Goal: Transaction & Acquisition: Purchase product/service

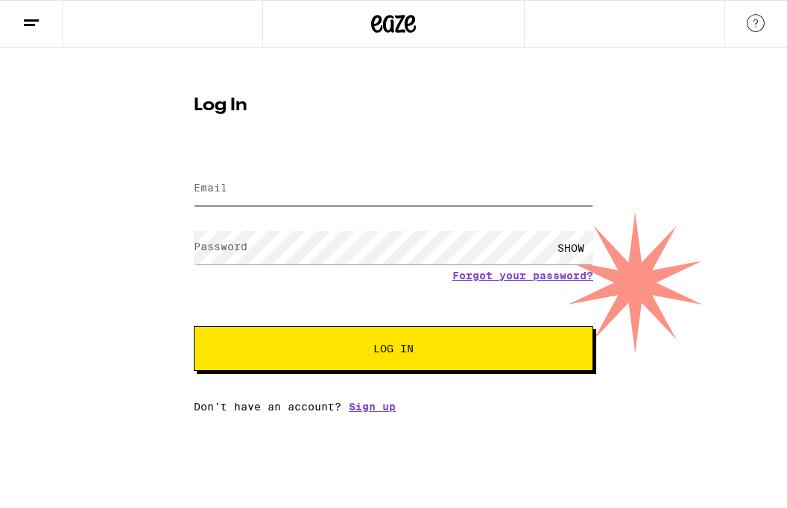
type input "[PERSON_NAME][EMAIL_ADDRESS][DOMAIN_NAME]"
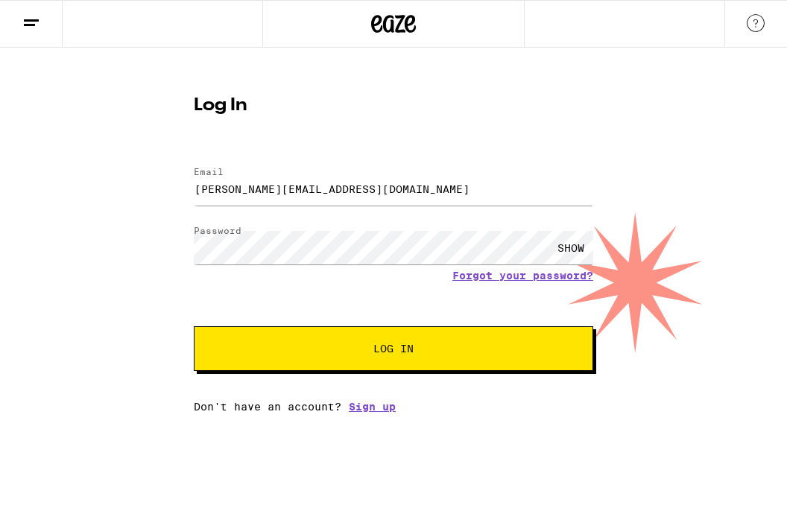
click at [407, 329] on button "Log In" at bounding box center [393, 348] width 399 height 45
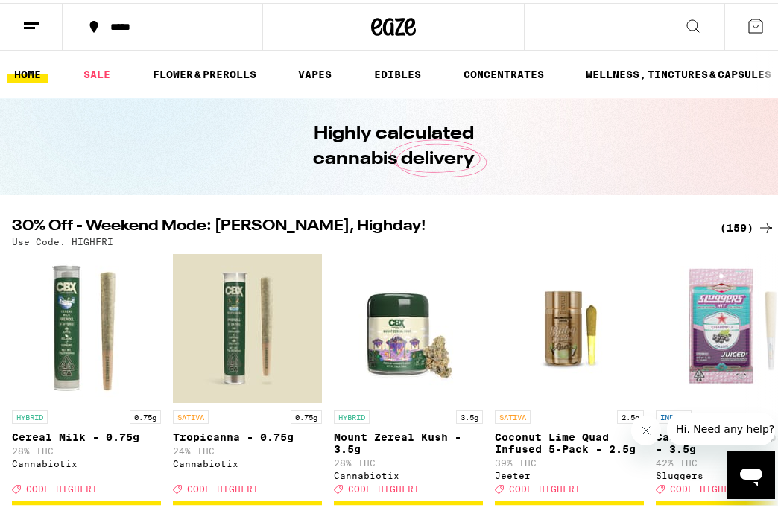
click at [25, 20] on line at bounding box center [31, 20] width 15 height 0
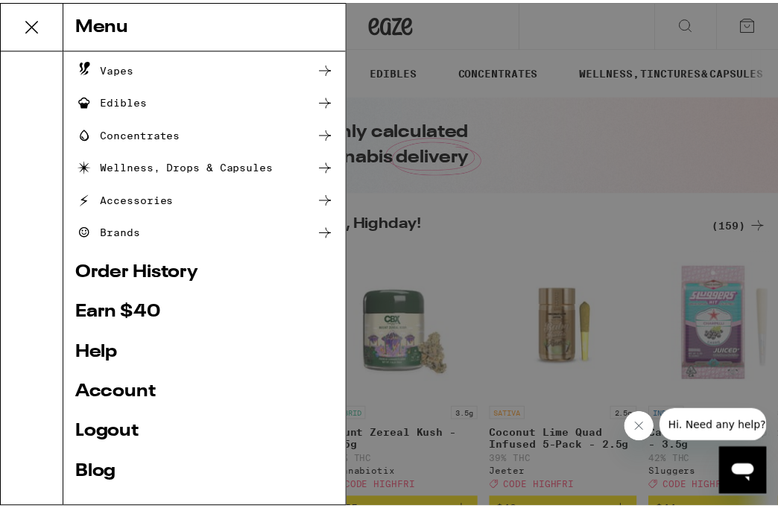
scroll to position [136, 0]
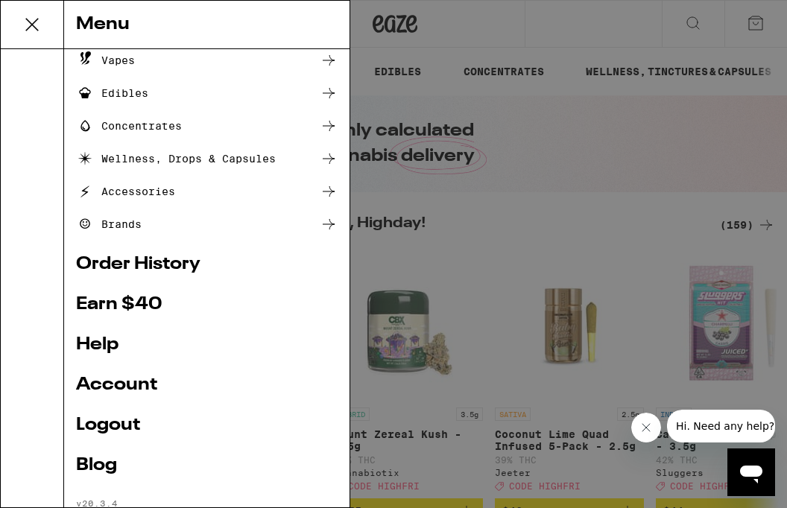
click at [122, 381] on link "Account" at bounding box center [206, 385] width 261 height 18
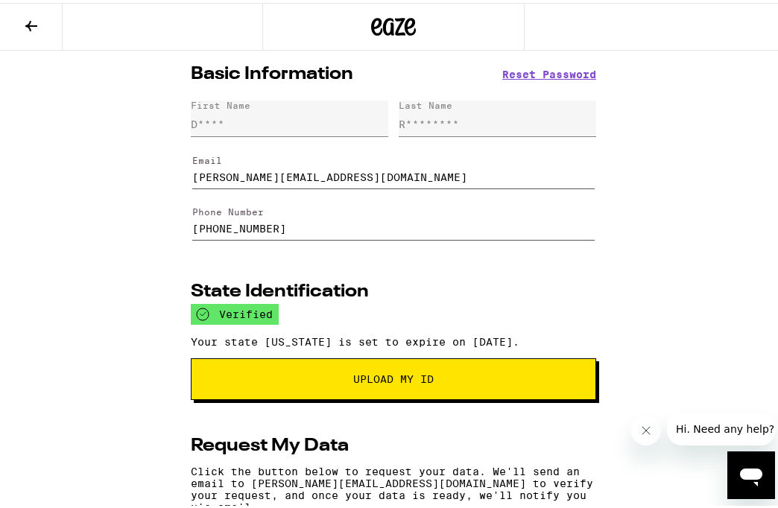
click at [37, 28] on icon at bounding box center [31, 23] width 18 height 18
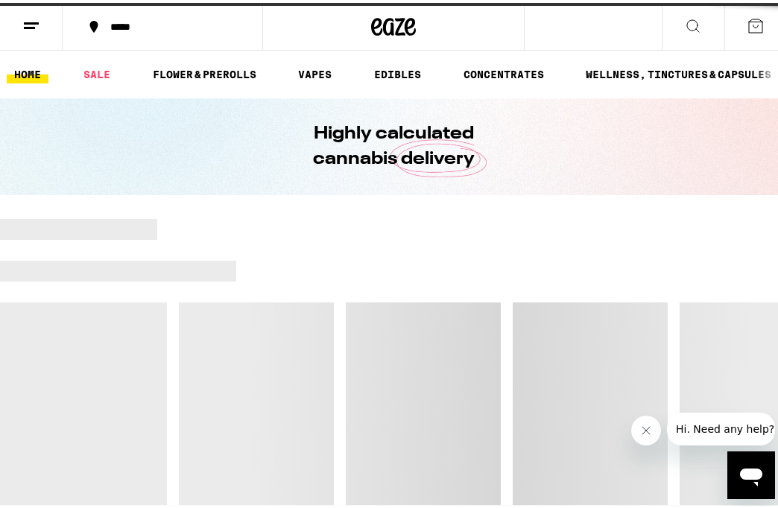
click at [120, 23] on div "*****" at bounding box center [171, 24] width 136 height 10
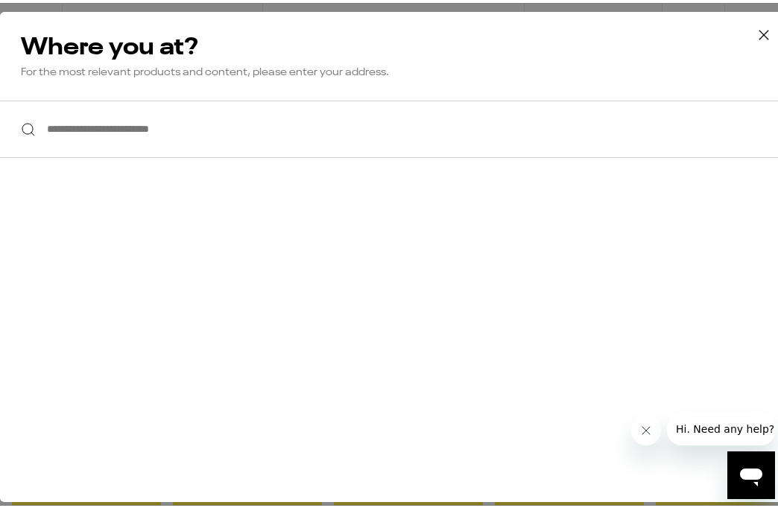
click at [170, 118] on input "**********" at bounding box center [393, 126] width 787 height 57
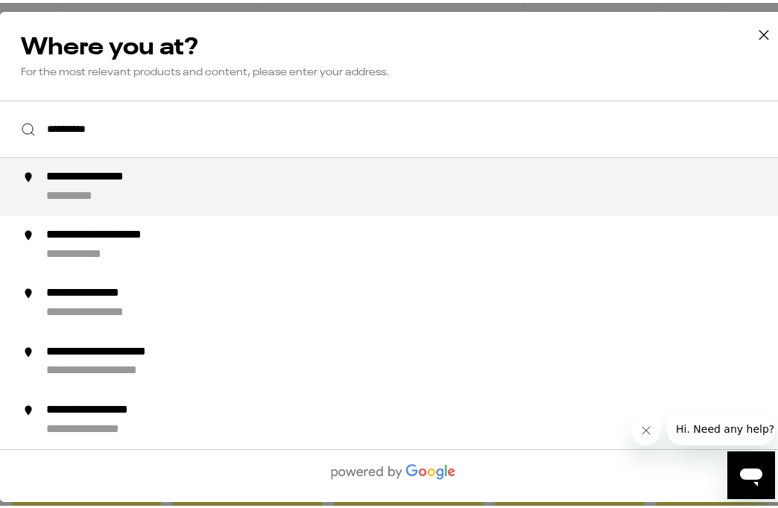
click at [172, 206] on li "**********" at bounding box center [393, 184] width 787 height 58
type input "**********"
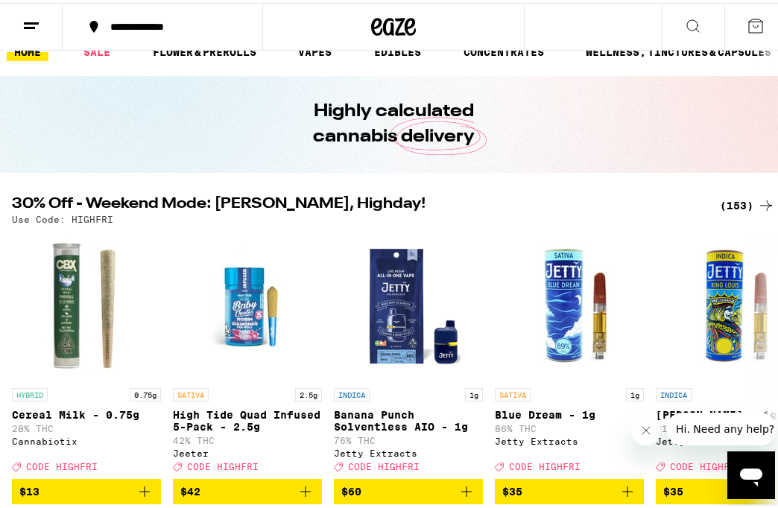
scroll to position [37, 0]
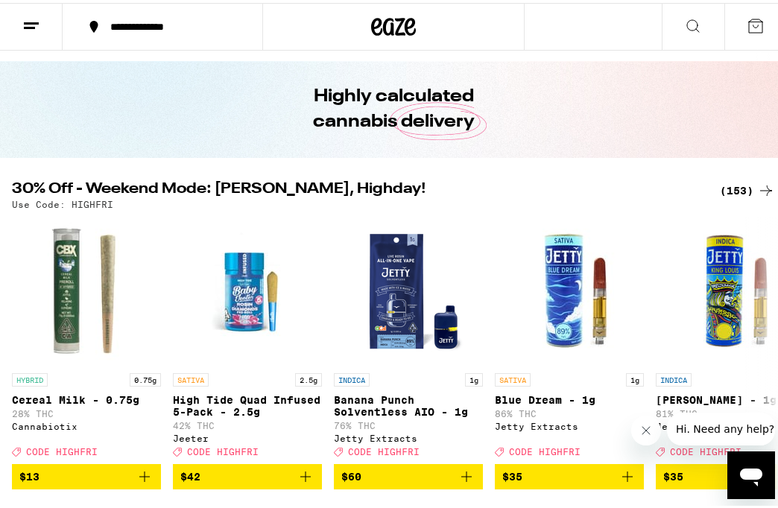
click at [730, 191] on div "(153)" at bounding box center [746, 188] width 55 height 18
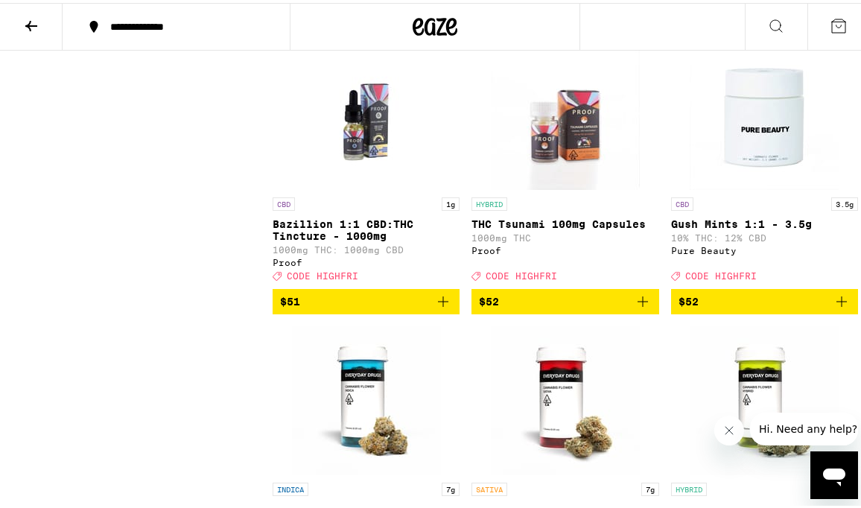
scroll to position [13471, 0]
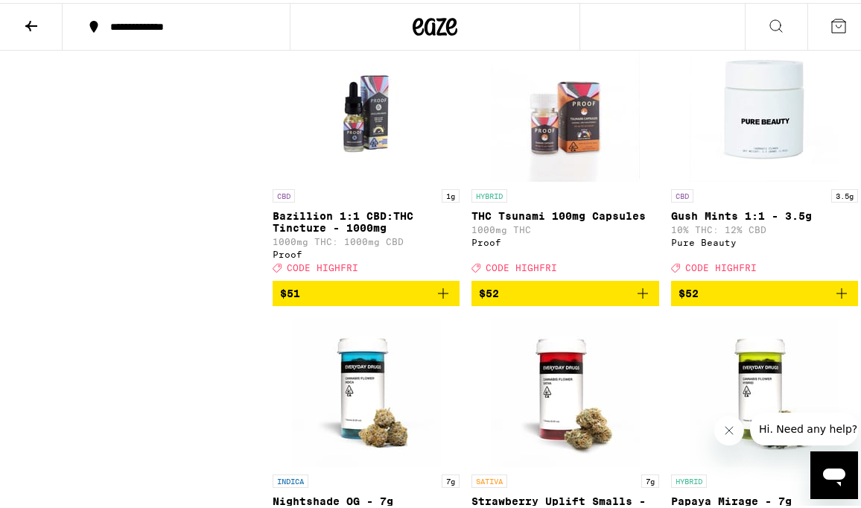
click at [440, 10] on icon "Add to bag" at bounding box center [443, 5] width 10 height 10
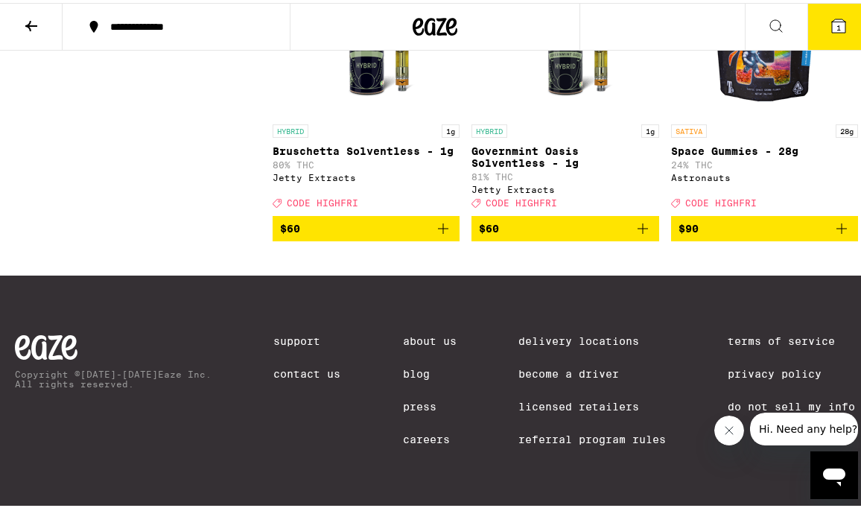
scroll to position [14820, 0]
click at [35, 33] on button at bounding box center [31, 24] width 63 height 47
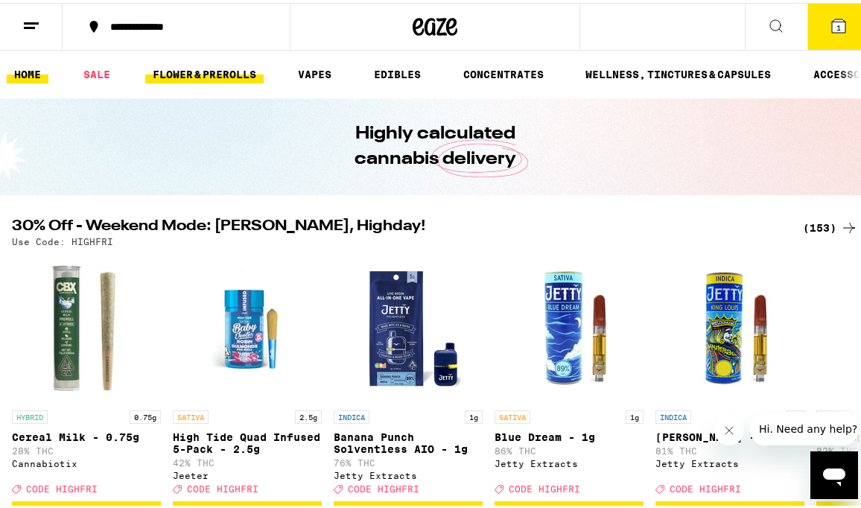
click at [199, 73] on link "FLOWER & PREROLLS" at bounding box center [204, 72] width 118 height 18
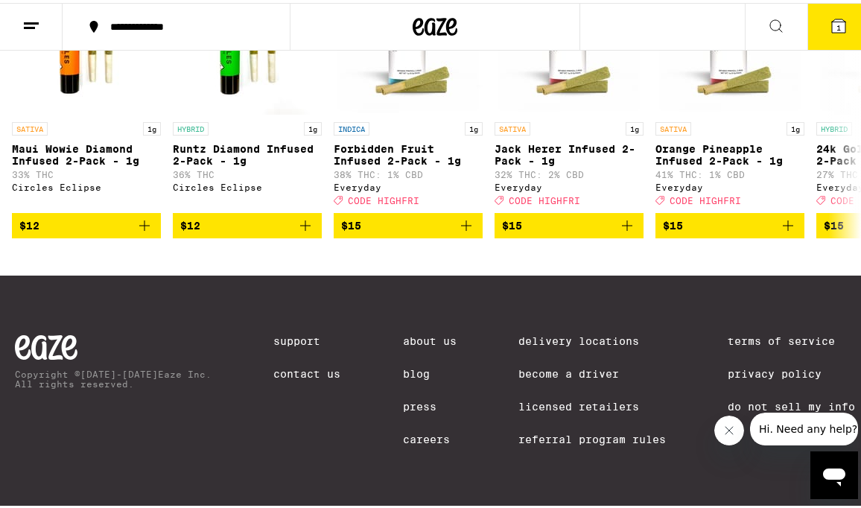
scroll to position [1128, 0]
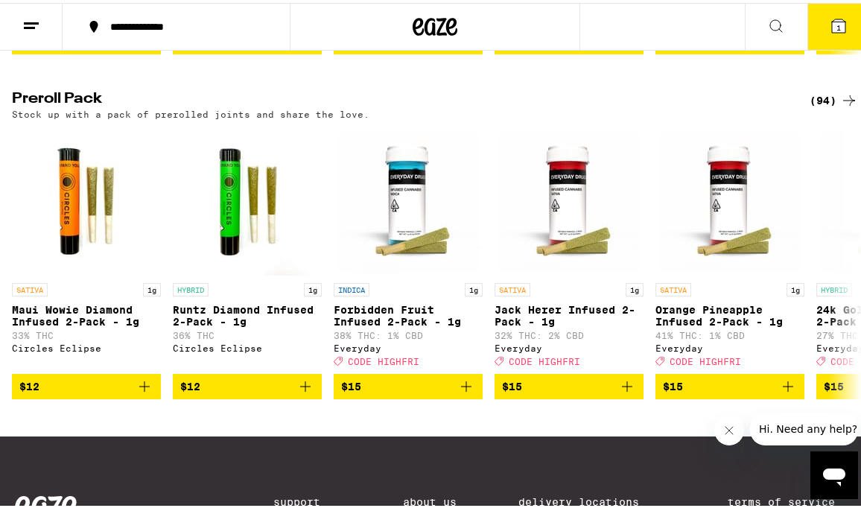
click at [786, 107] on div "(94)" at bounding box center [834, 98] width 48 height 18
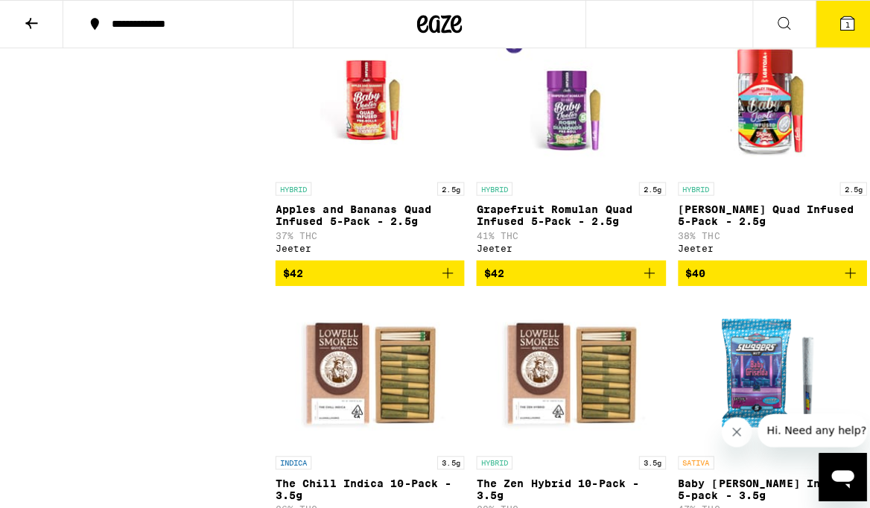
scroll to position [7202, 0]
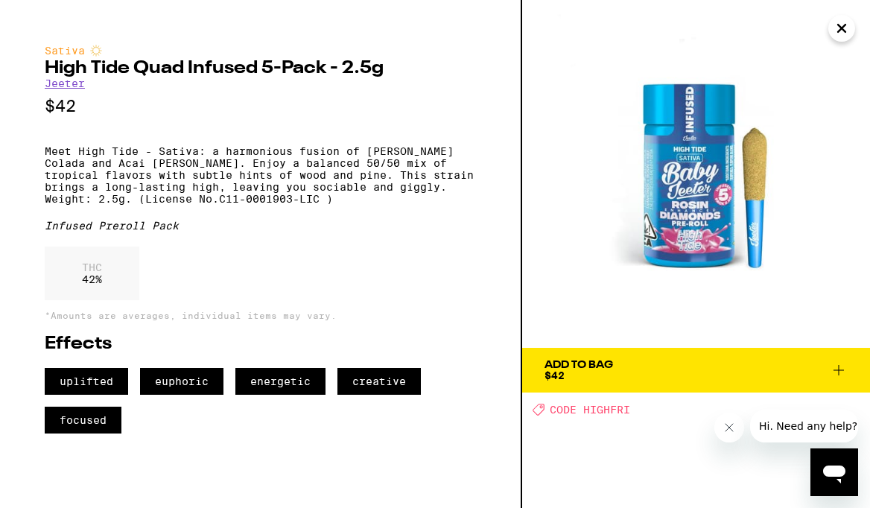
click at [786, 368] on icon at bounding box center [839, 370] width 18 height 18
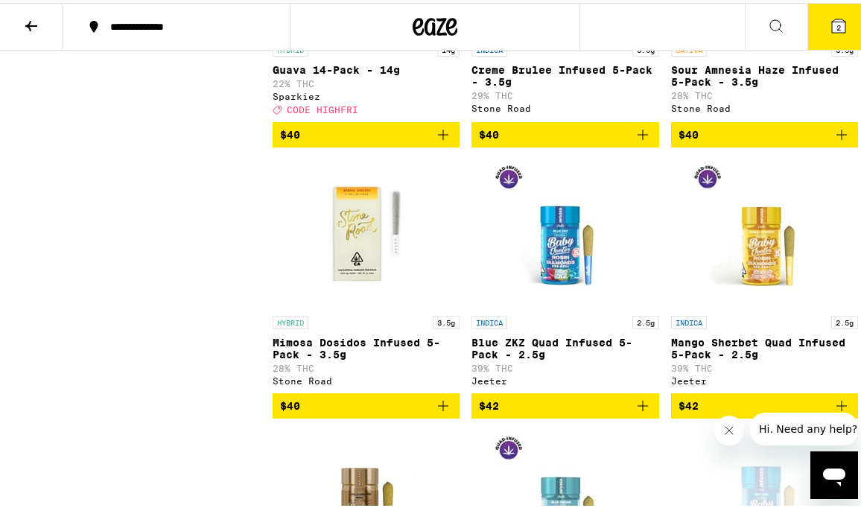
scroll to position [6772, 0]
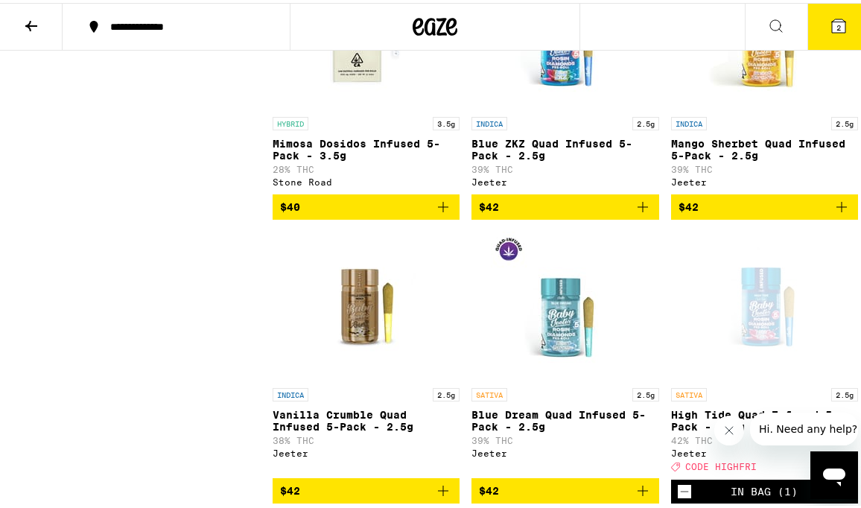
click at [439, 213] on icon "Add to bag" at bounding box center [443, 204] width 18 height 18
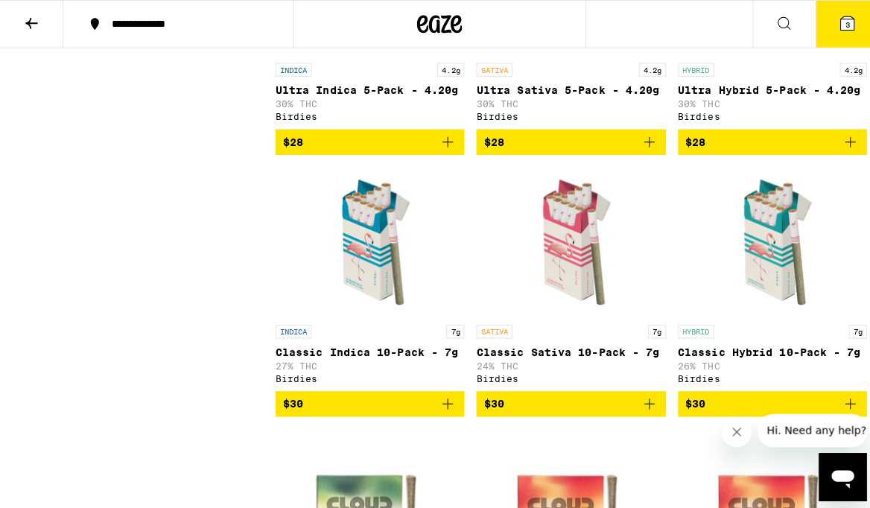
scroll to position [1500, 0]
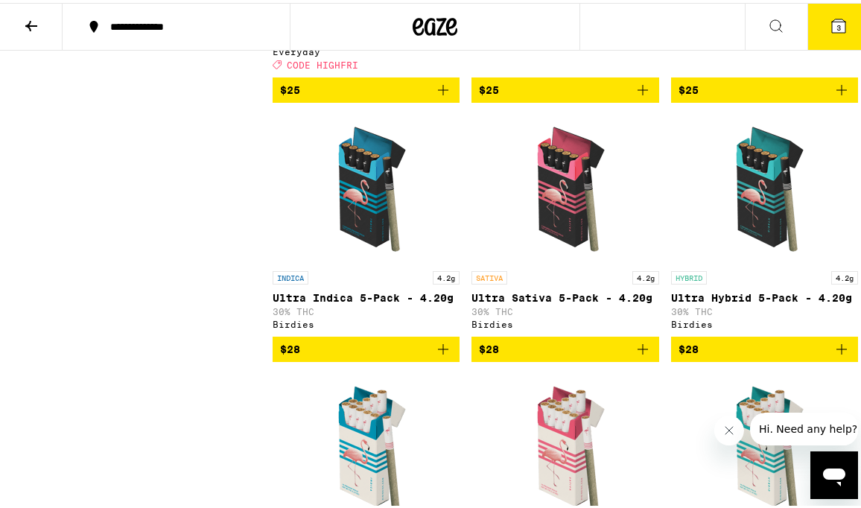
click at [555, 238] on img "Open page for Ultra Sativa 5-Pack - 4.20g from Birdies" at bounding box center [565, 186] width 149 height 149
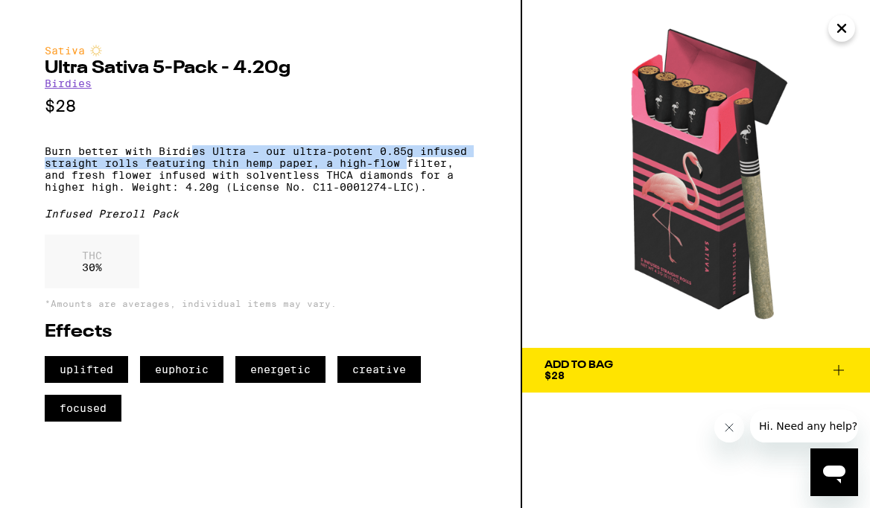
drag, startPoint x: 194, startPoint y: 159, endPoint x: 410, endPoint y: 166, distance: 216.8
click at [410, 166] on p "Burn better with Birdies Ultra – our ultra-potent 0.85g infused straight rolls …" at bounding box center [260, 169] width 431 height 48
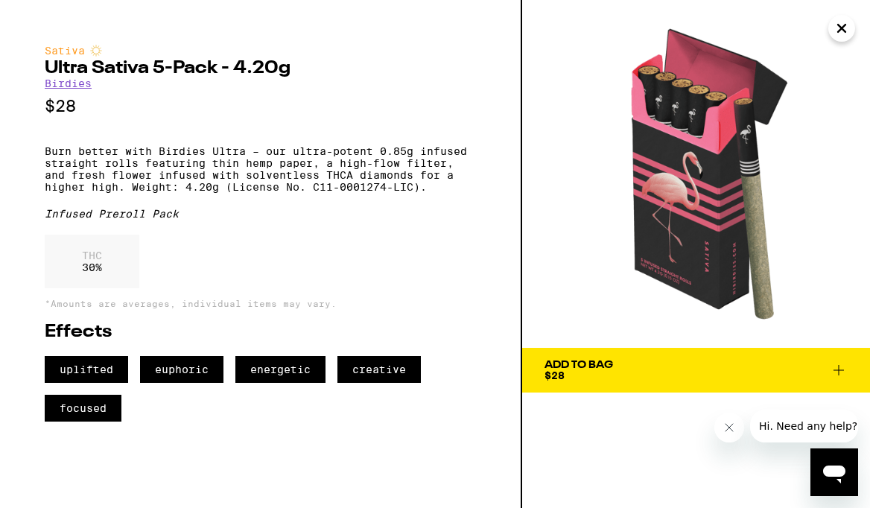
click at [439, 177] on p "Burn better with Birdies Ultra – our ultra-potent 0.85g infused straight rolls …" at bounding box center [260, 169] width 431 height 48
drag, startPoint x: 241, startPoint y: 184, endPoint x: 212, endPoint y: 192, distance: 30.9
click at [212, 192] on p "Burn better with Birdies Ultra – our ultra-potent 0.85g infused straight rolls …" at bounding box center [260, 169] width 431 height 48
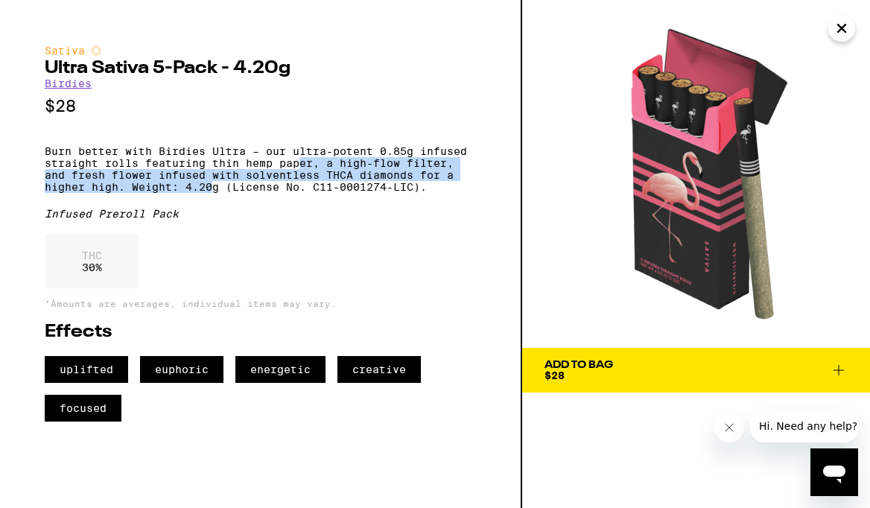
click at [281, 180] on p "Burn better with Birdies Ultra – our ultra-potent 0.85g infused straight rolls …" at bounding box center [260, 169] width 431 height 48
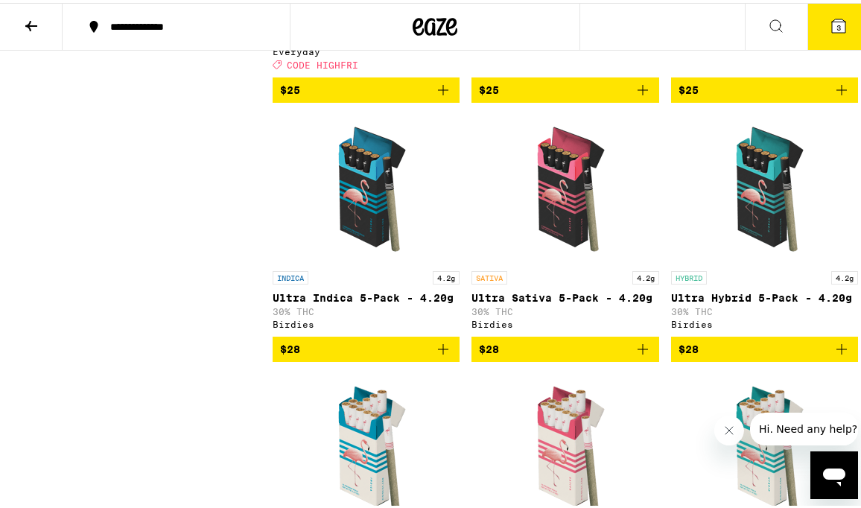
click at [723, 261] on img "Open page for Ultra Hybrid 5-Pack - 4.20g from Birdies" at bounding box center [764, 186] width 149 height 149
click at [742, 242] on img "Open page for Ultra Hybrid 5-Pack - 4.20g from Birdies" at bounding box center [764, 186] width 149 height 149
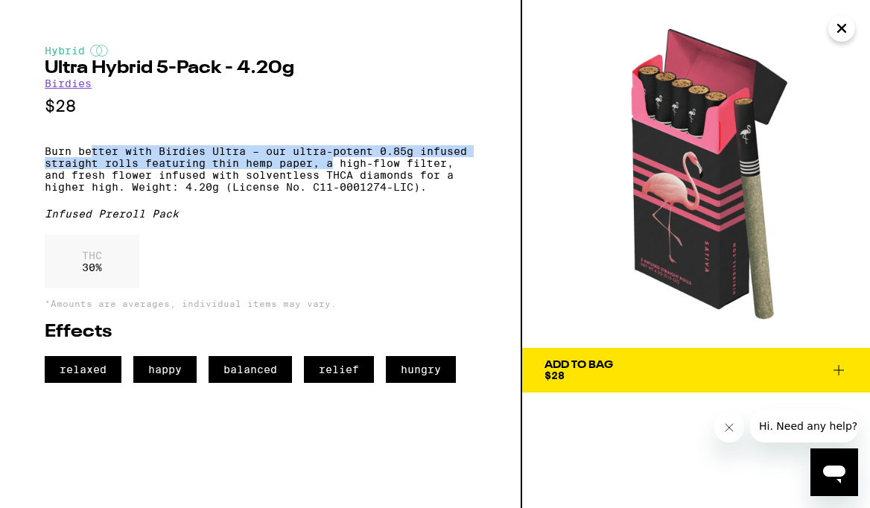
drag, startPoint x: 278, startPoint y: 166, endPoint x: 338, endPoint y: 165, distance: 60.3
click at [337, 165] on p "Burn better with Birdies Ultra – our ultra-potent 0.85g infused straight rolls …" at bounding box center [260, 169] width 431 height 48
click at [397, 166] on p "Burn better with Birdies Ultra – our ultra-potent 0.85g infused straight rolls …" at bounding box center [260, 169] width 431 height 48
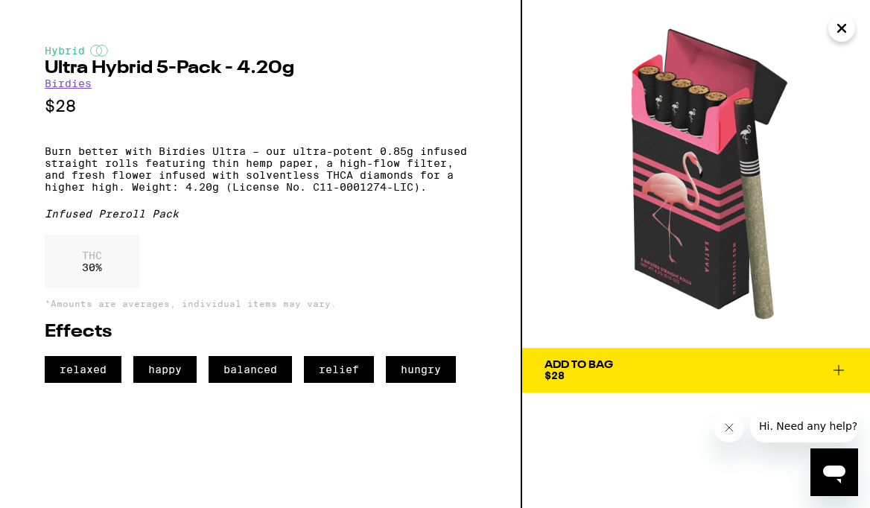
click at [786, 368] on icon at bounding box center [839, 370] width 18 height 18
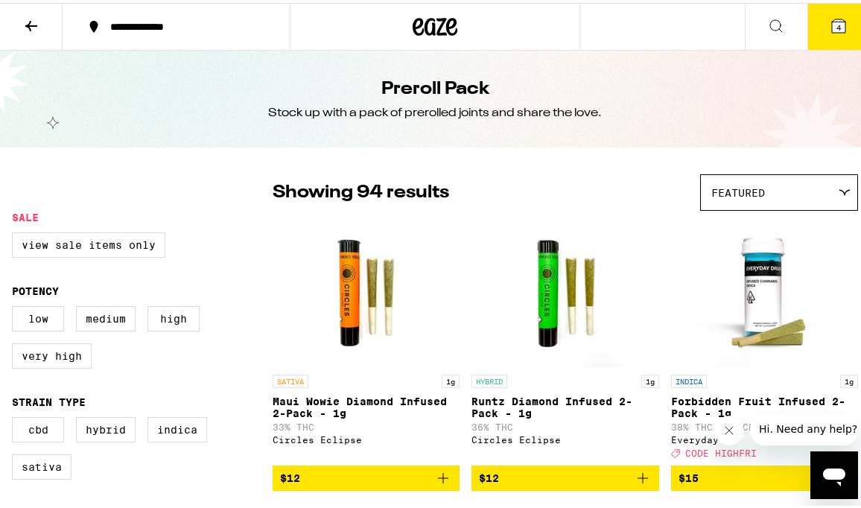
click at [21, 28] on button at bounding box center [31, 24] width 63 height 47
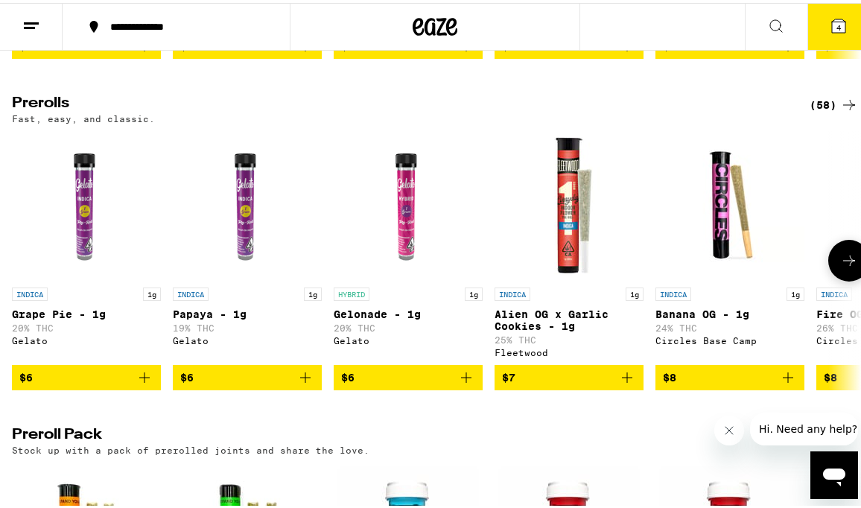
scroll to position [731, 0]
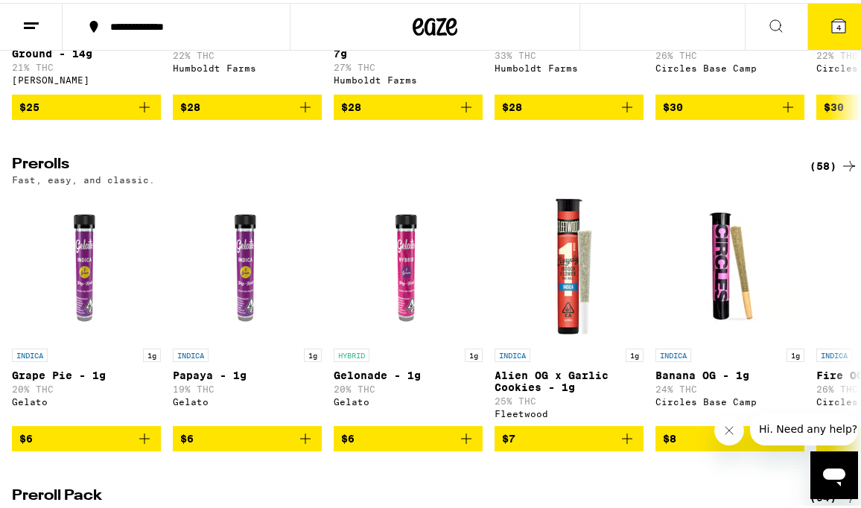
click at [786, 172] on div "(58)" at bounding box center [834, 163] width 48 height 18
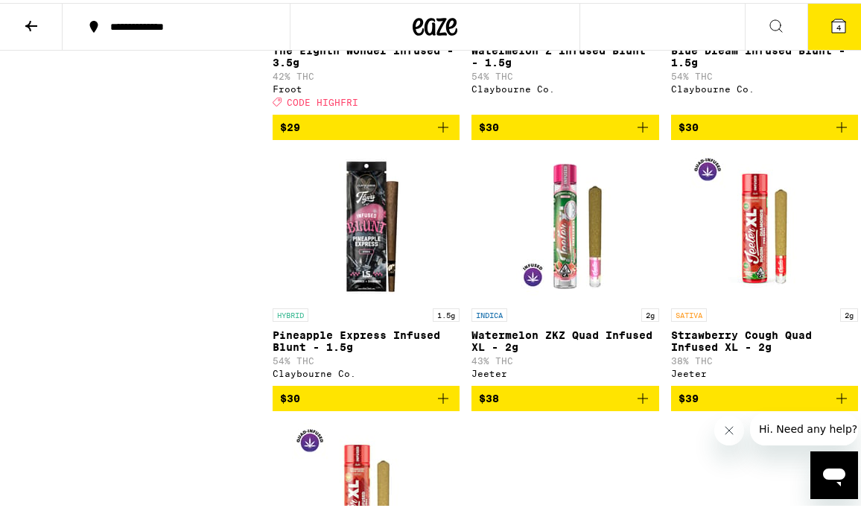
scroll to position [4967, 0]
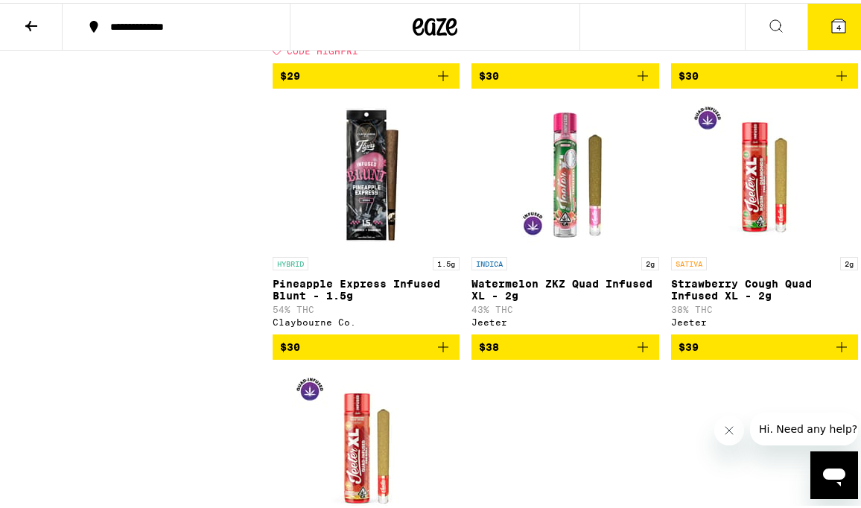
click at [786, 78] on icon "Add to bag" at bounding box center [841, 73] width 10 height 10
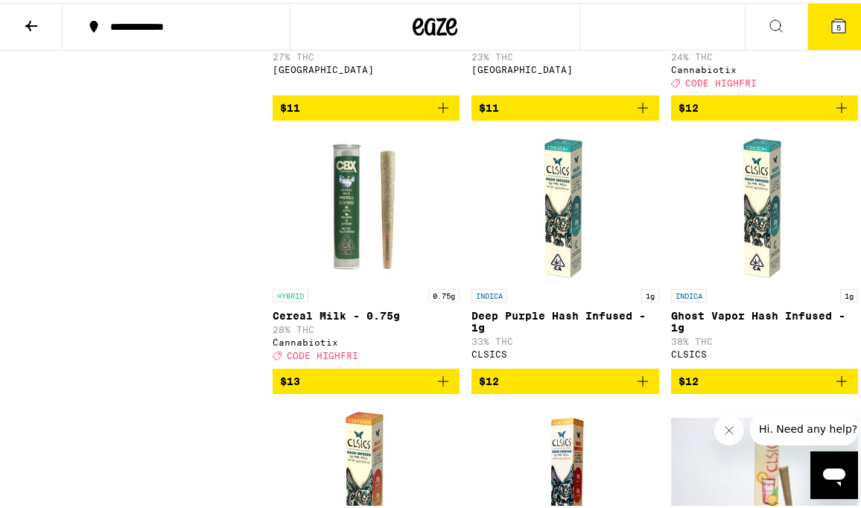
scroll to position [0, 0]
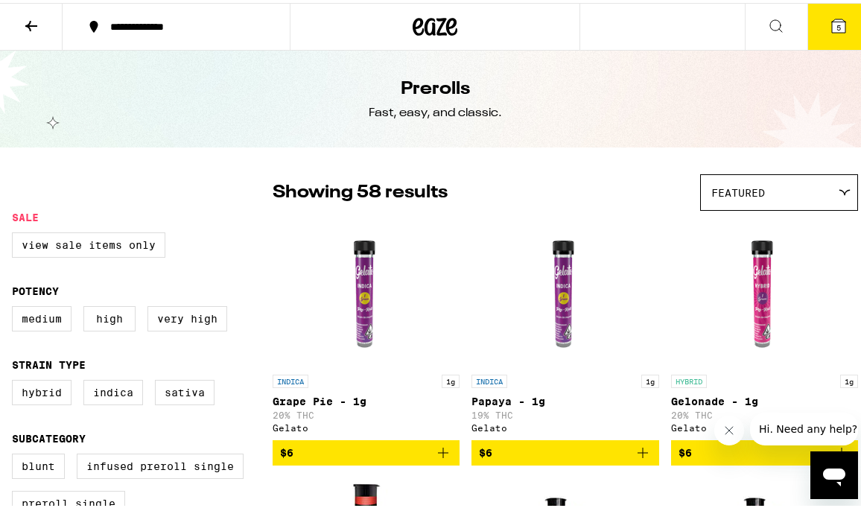
click at [31, 19] on icon at bounding box center [31, 23] width 18 height 18
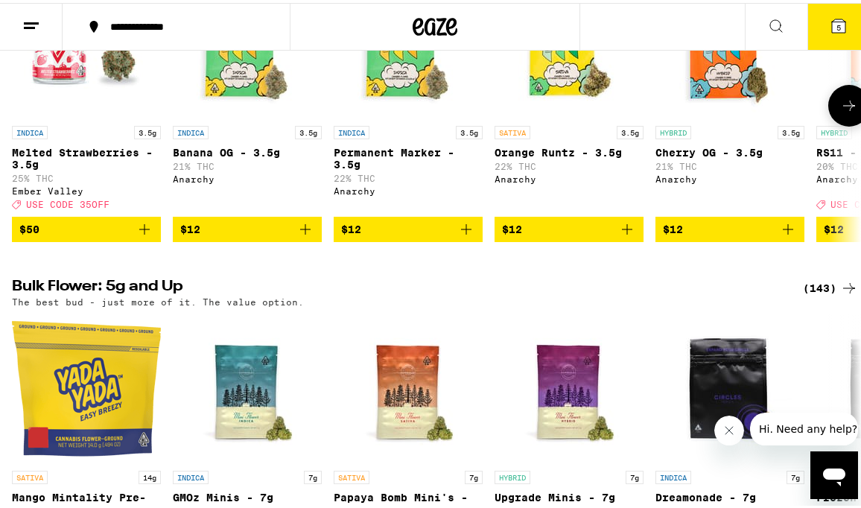
scroll to position [130, 0]
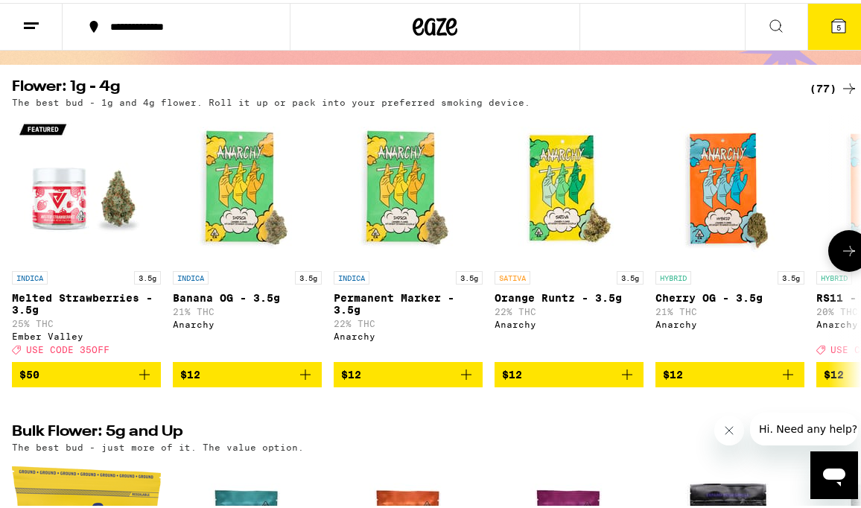
click at [786, 256] on icon at bounding box center [849, 248] width 18 height 18
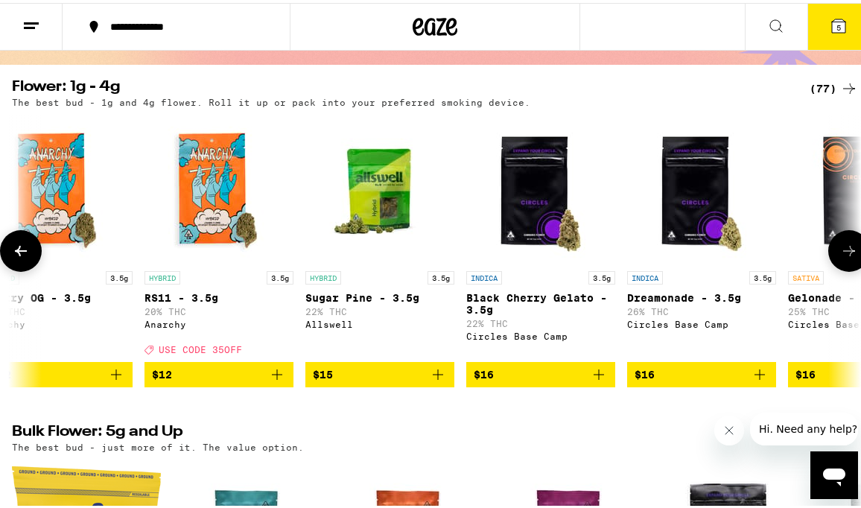
scroll to position [0, 675]
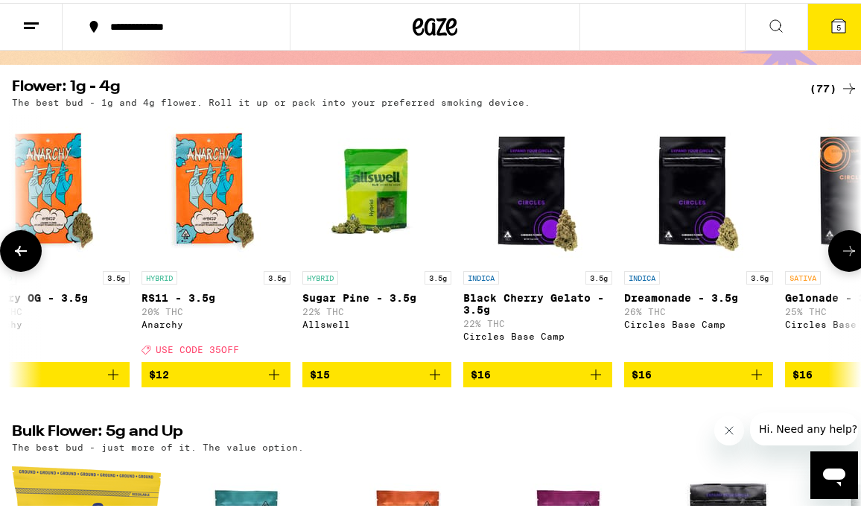
click at [786, 256] on icon at bounding box center [849, 248] width 18 height 18
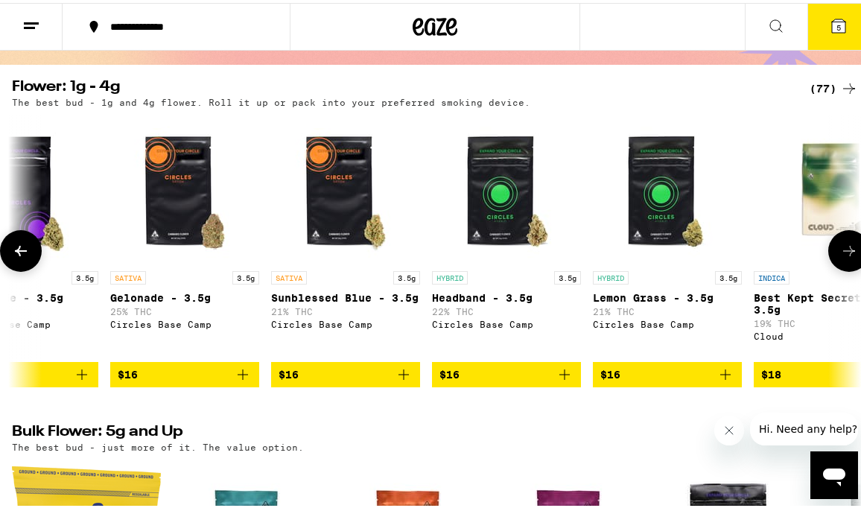
click at [786, 256] on icon at bounding box center [849, 248] width 18 height 18
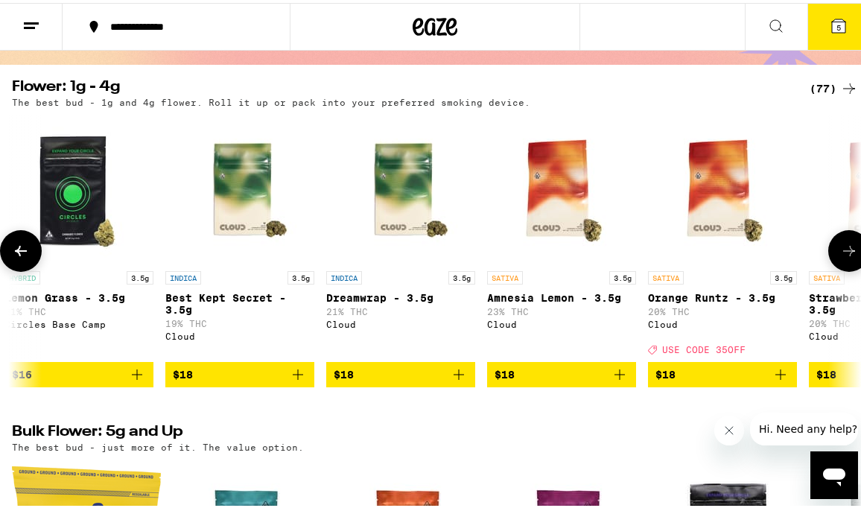
scroll to position [0, 2024]
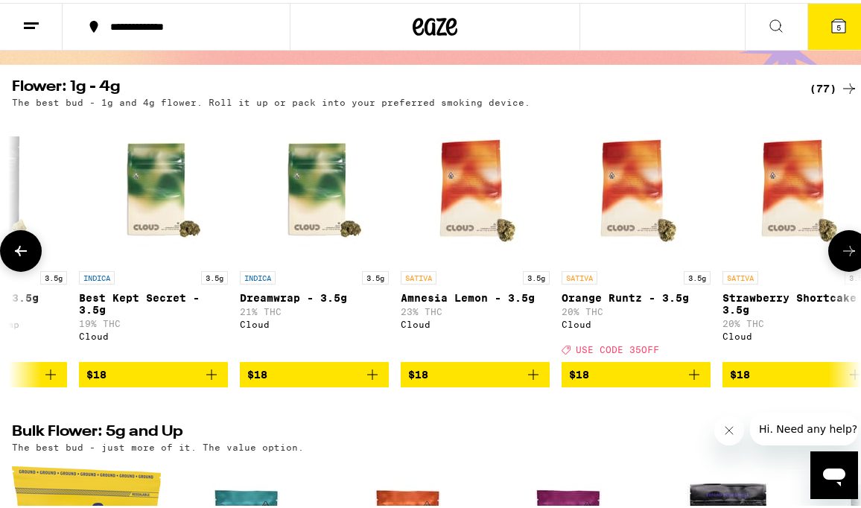
click at [786, 256] on icon at bounding box center [849, 248] width 18 height 18
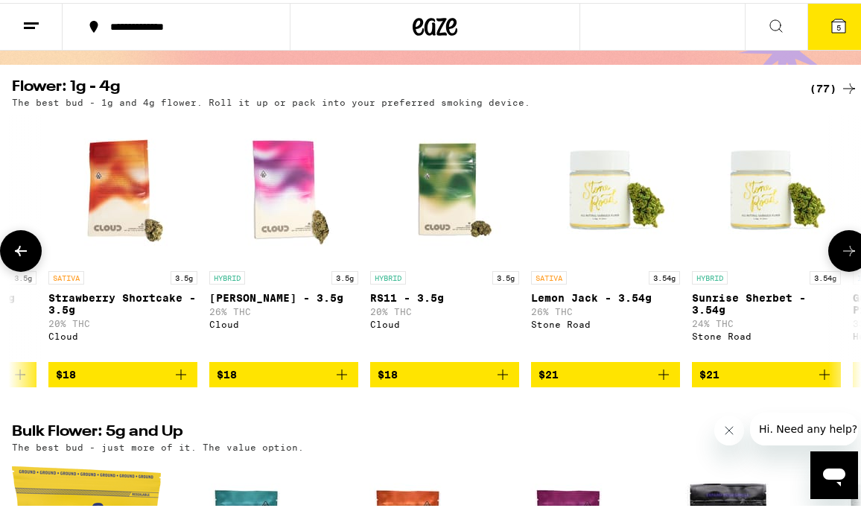
scroll to position [0, 2699]
click at [786, 256] on icon at bounding box center [849, 248] width 18 height 18
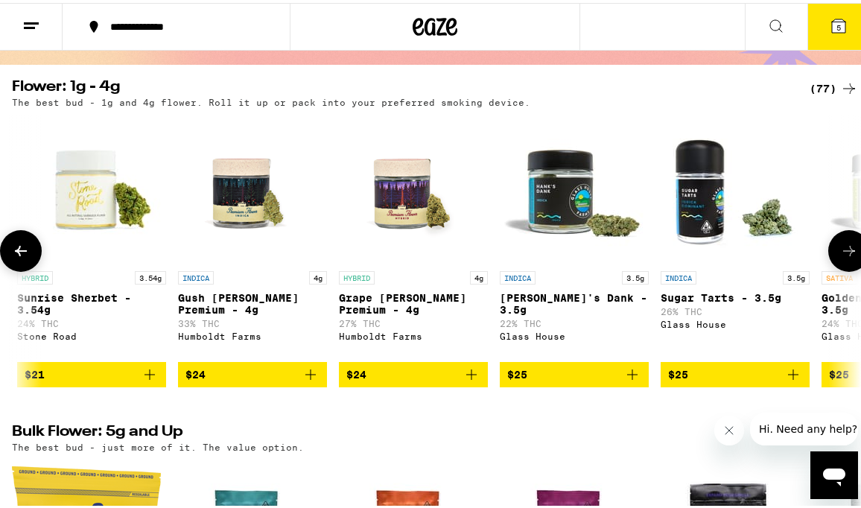
scroll to position [0, 3374]
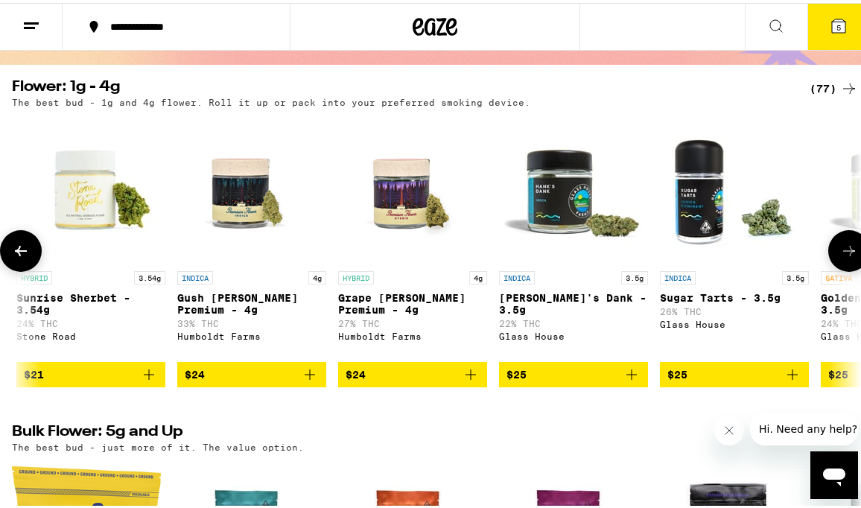
click at [786, 256] on icon at bounding box center [849, 248] width 18 height 18
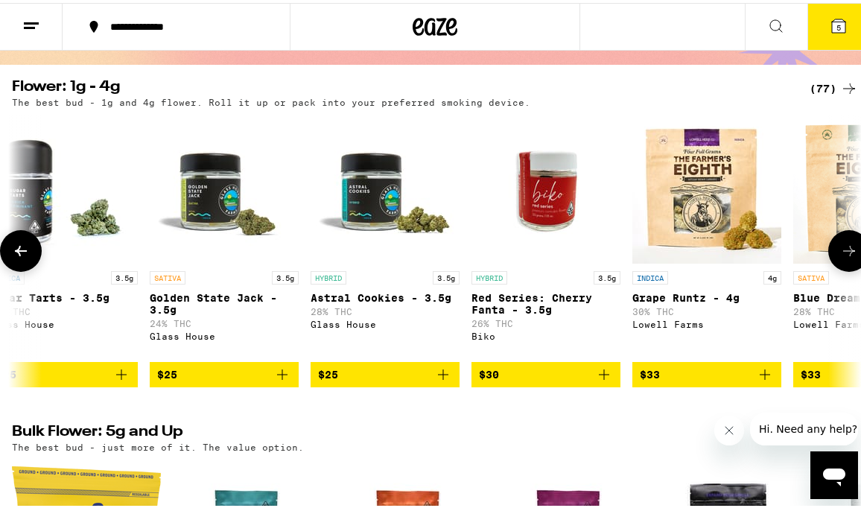
scroll to position [0, 4049]
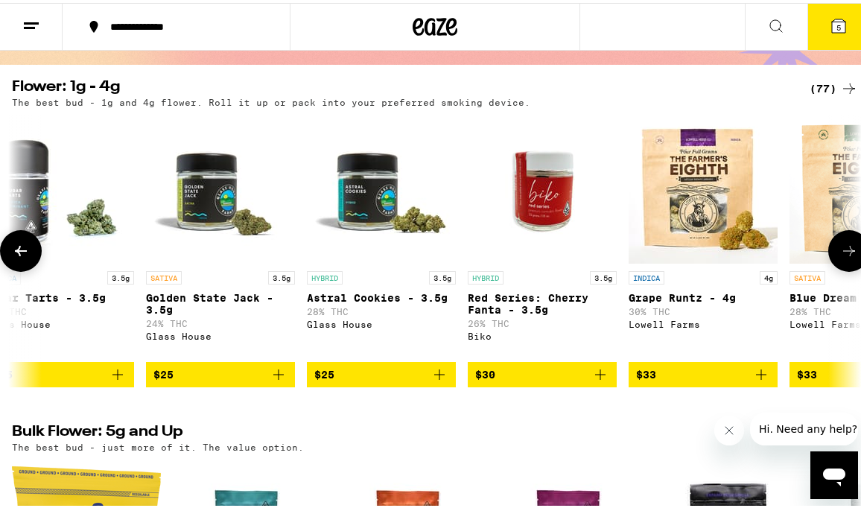
click at [786, 256] on icon at bounding box center [849, 248] width 18 height 18
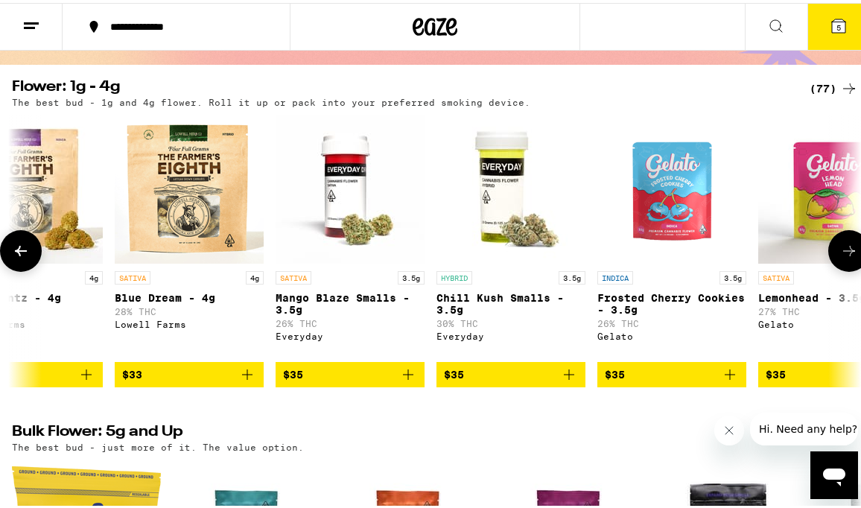
click at [786, 256] on icon at bounding box center [849, 248] width 18 height 18
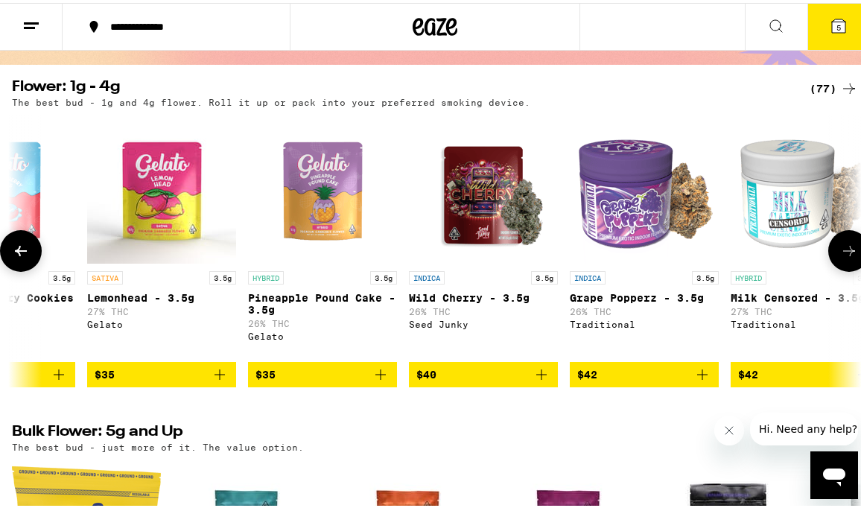
scroll to position [0, 5398]
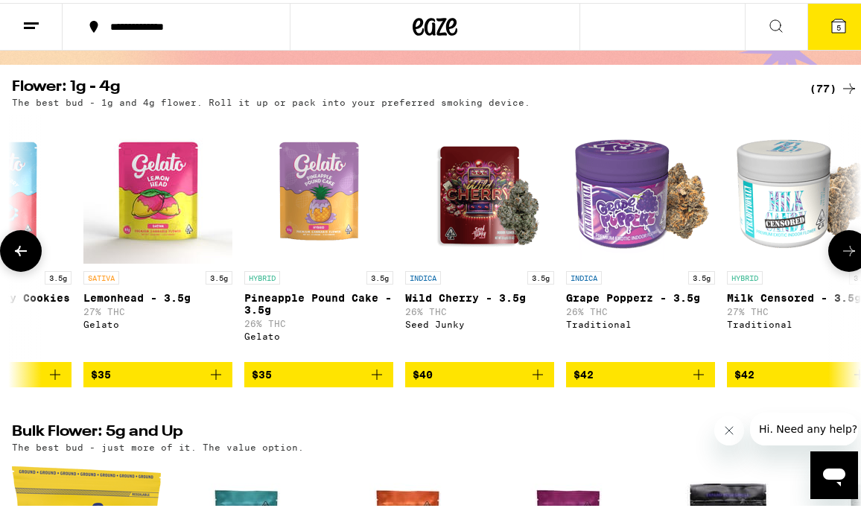
click at [786, 256] on icon at bounding box center [849, 248] width 18 height 18
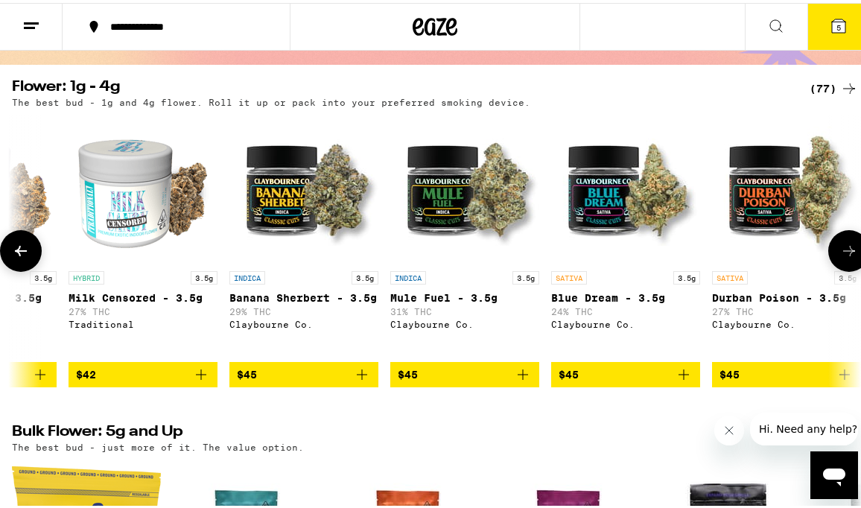
scroll to position [0, 6073]
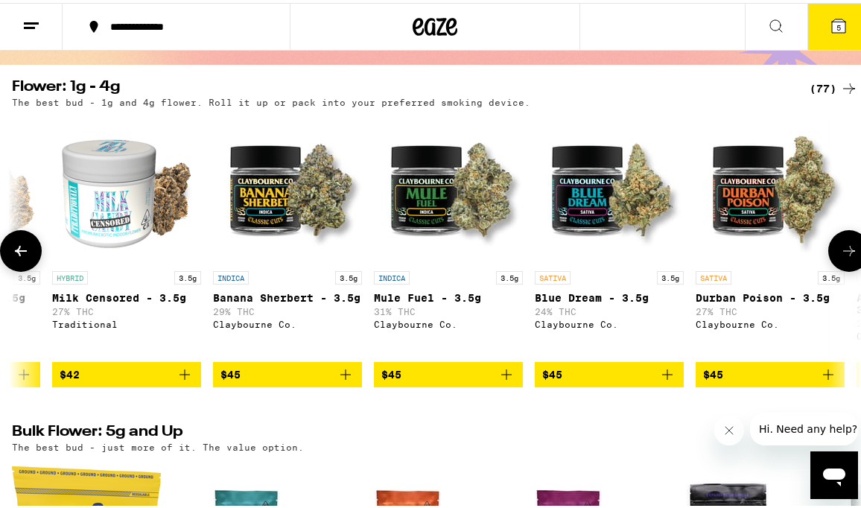
click at [786, 256] on icon at bounding box center [849, 248] width 18 height 18
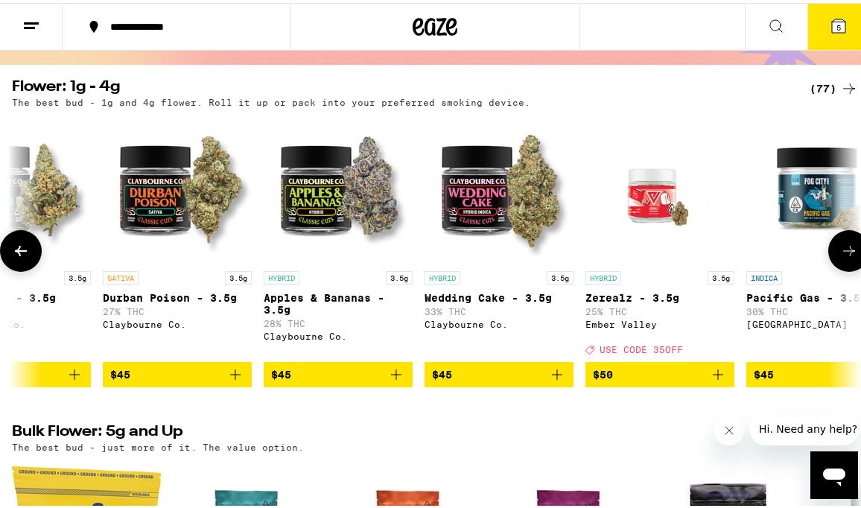
scroll to position [0, 6748]
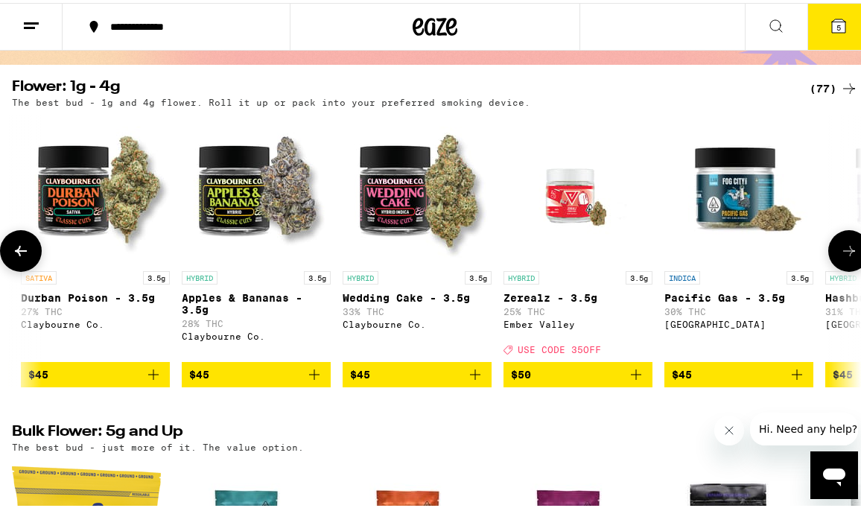
click at [786, 256] on icon at bounding box center [849, 248] width 18 height 18
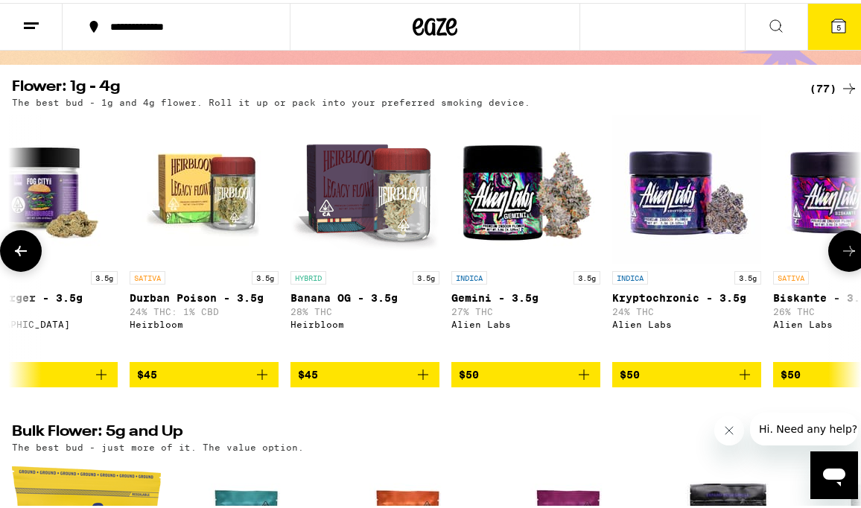
scroll to position [0, 7610]
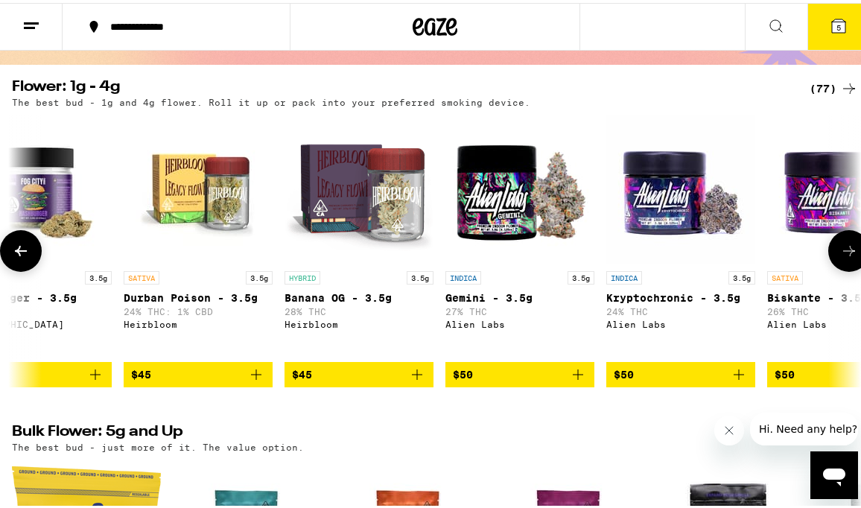
click at [786, 256] on icon at bounding box center [849, 248] width 18 height 18
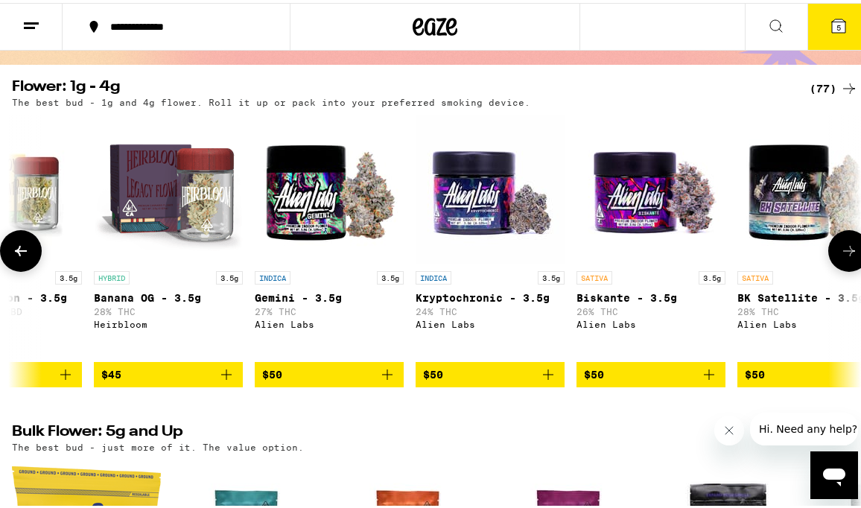
click at [786, 256] on icon at bounding box center [849, 248] width 18 height 18
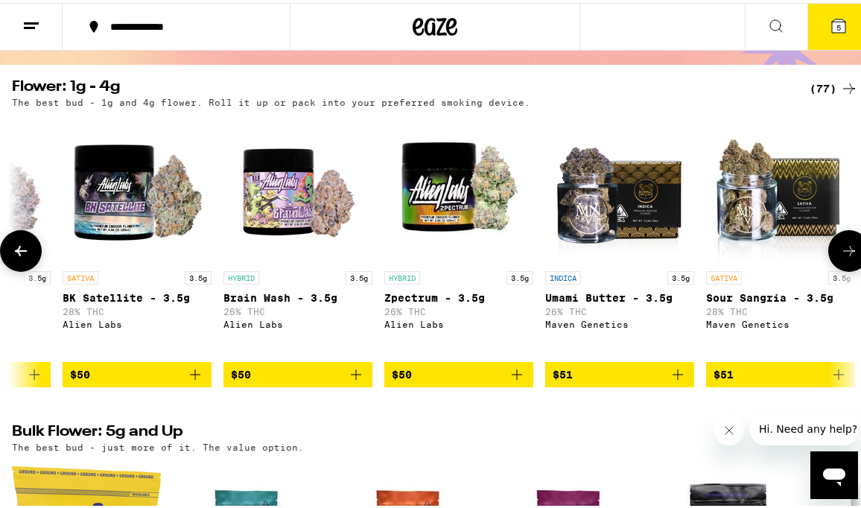
click at [786, 256] on icon at bounding box center [849, 248] width 18 height 18
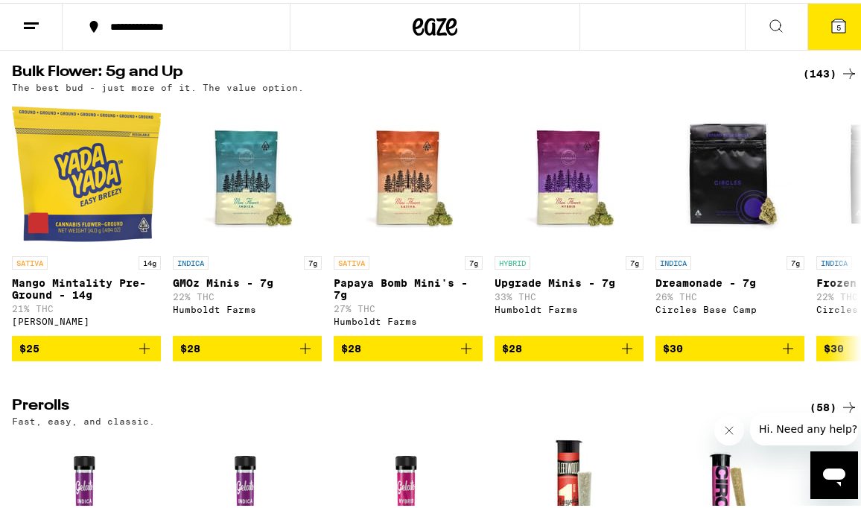
scroll to position [783, 0]
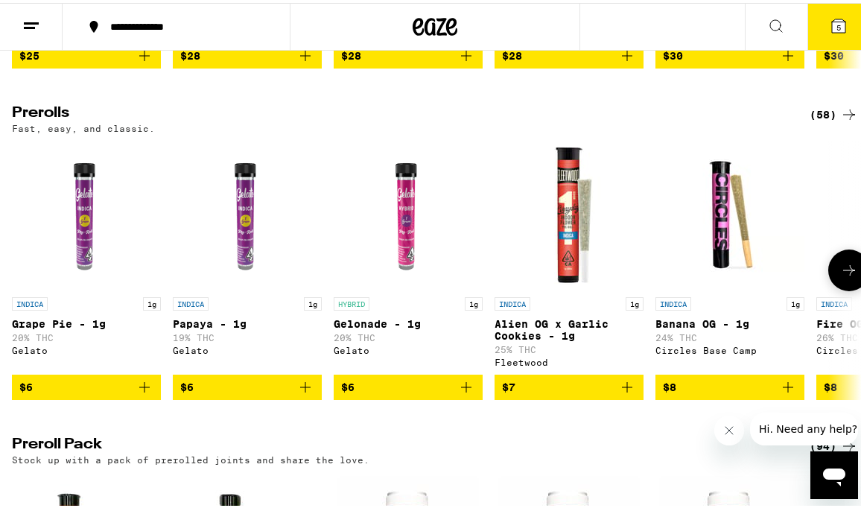
click at [786, 276] on icon at bounding box center [849, 267] width 18 height 18
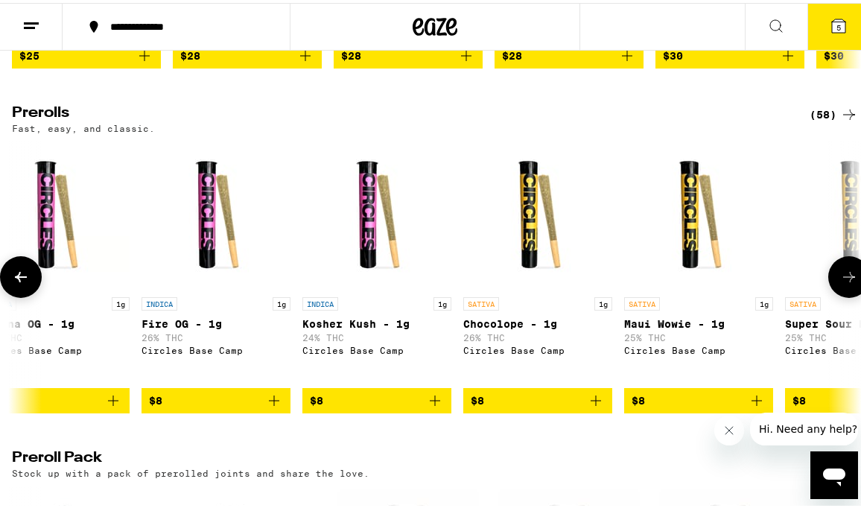
click at [786, 283] on icon at bounding box center [849, 274] width 18 height 18
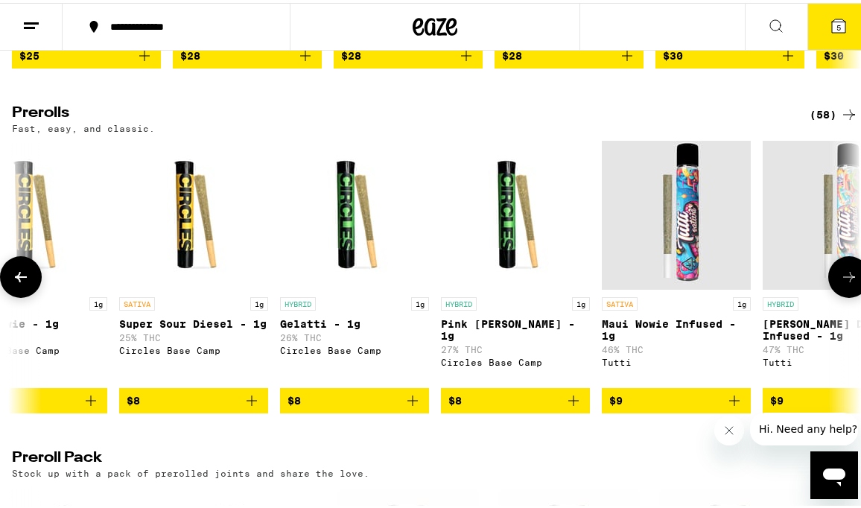
scroll to position [0, 1350]
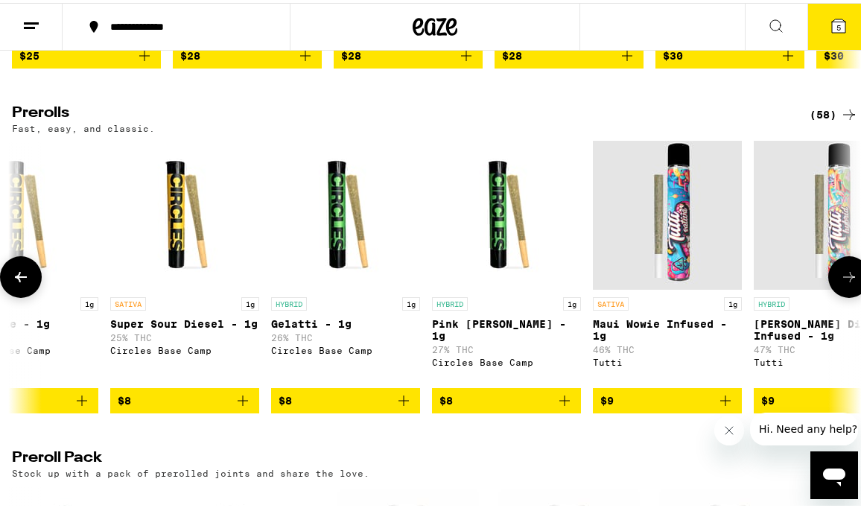
click at [786, 295] on button at bounding box center [849, 274] width 42 height 42
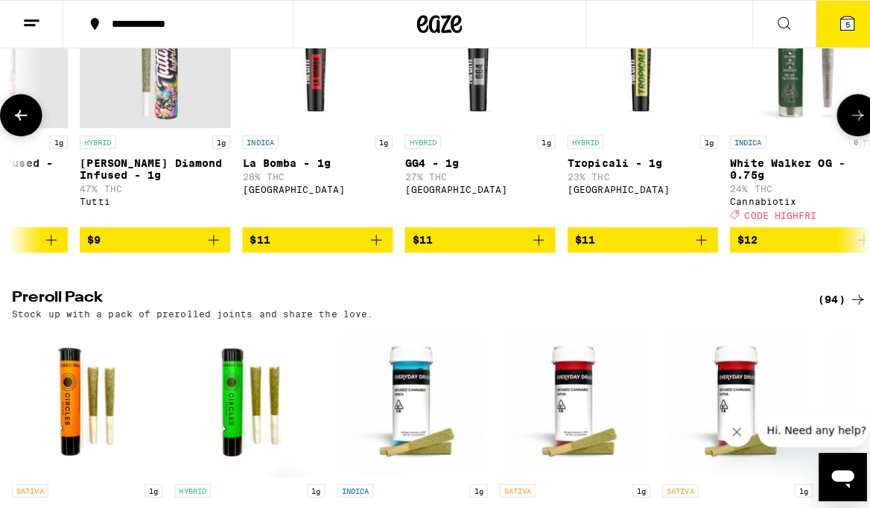
scroll to position [839, 0]
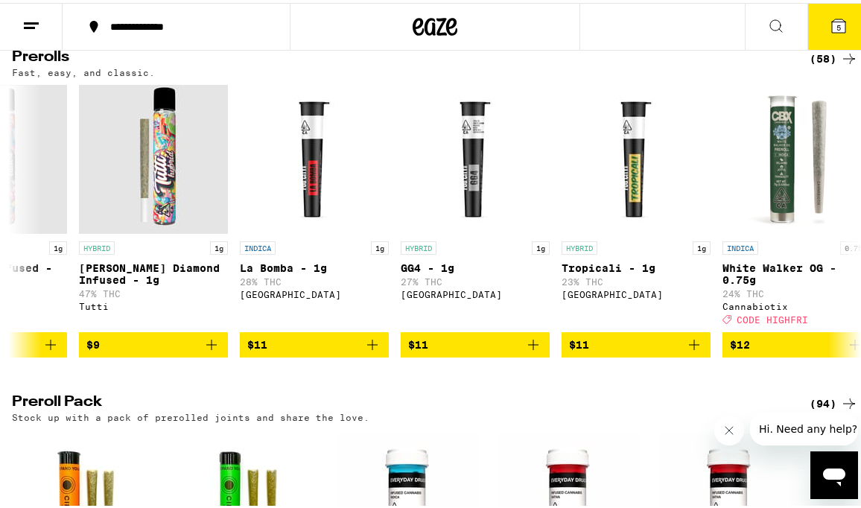
click at [786, 4] on button "5" at bounding box center [838, 24] width 63 height 46
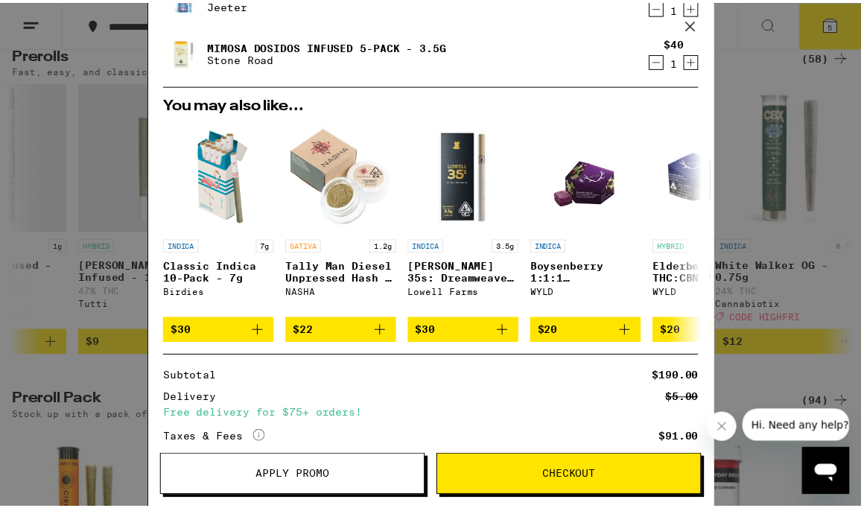
scroll to position [280, 0]
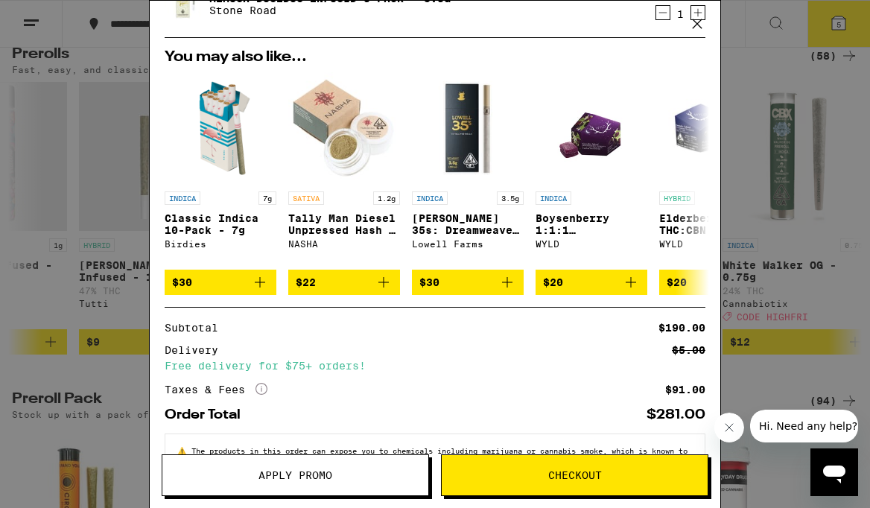
click at [268, 476] on span "Apply Promo" at bounding box center [295, 475] width 74 height 10
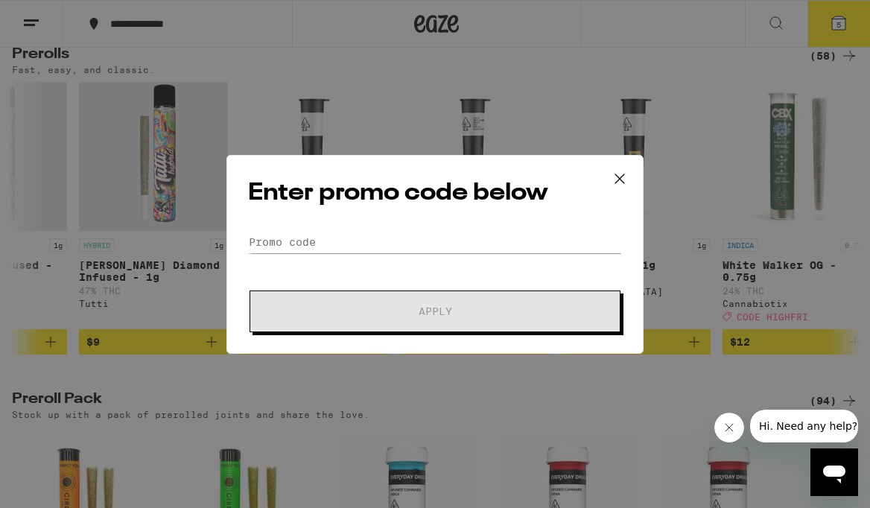
click at [317, 472] on div "Enter promo code below Promo Code Apply" at bounding box center [435, 254] width 870 height 508
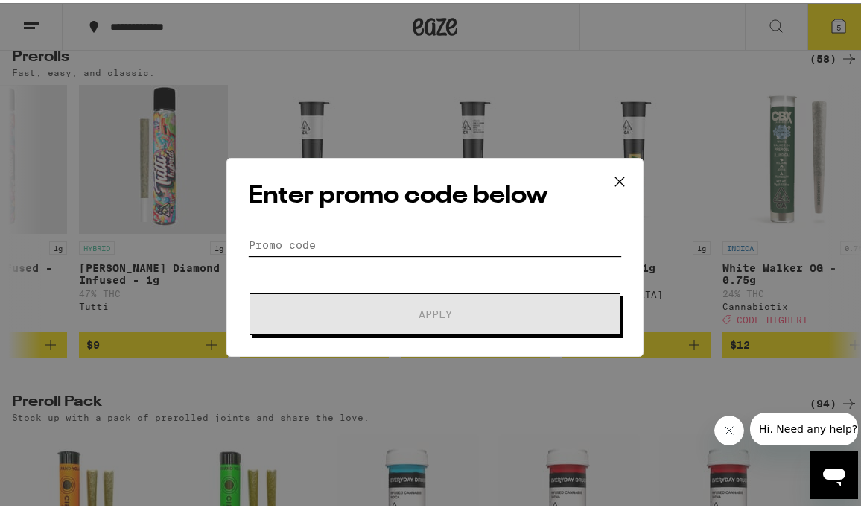
click at [334, 235] on input "Promo Code" at bounding box center [435, 242] width 374 height 22
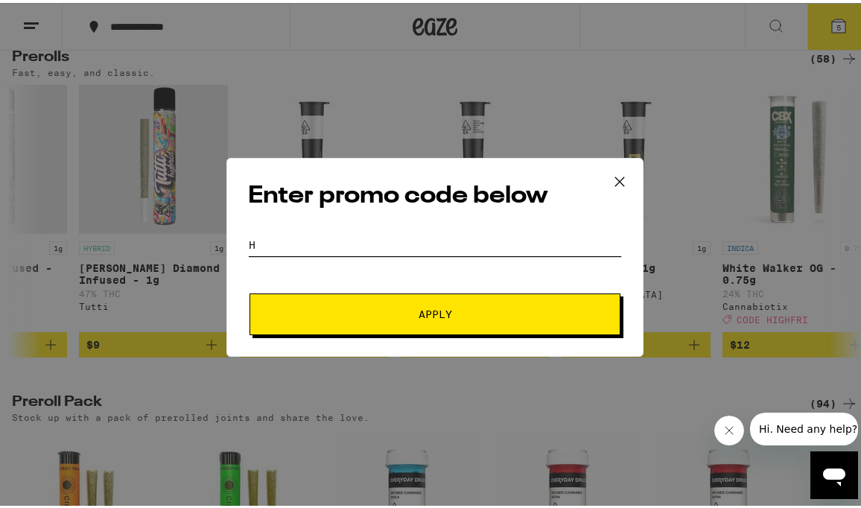
type input "hi"
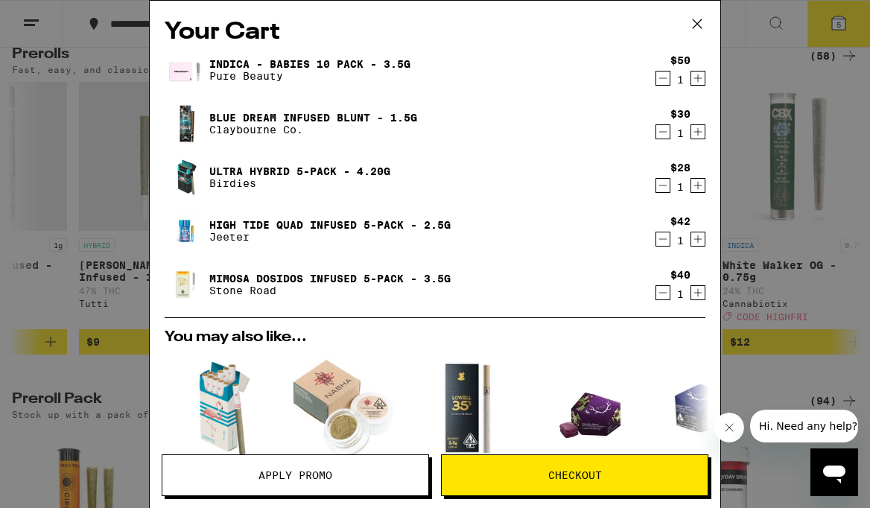
click at [290, 477] on span "Apply Promo" at bounding box center [295, 475] width 74 height 10
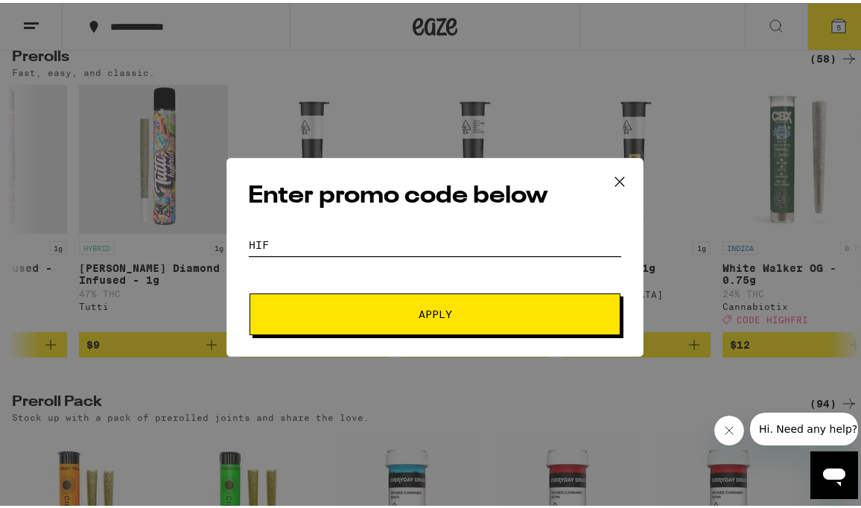
click at [317, 250] on input "hif" at bounding box center [435, 242] width 374 height 22
click at [250, 290] on button "Apply" at bounding box center [435, 311] width 371 height 42
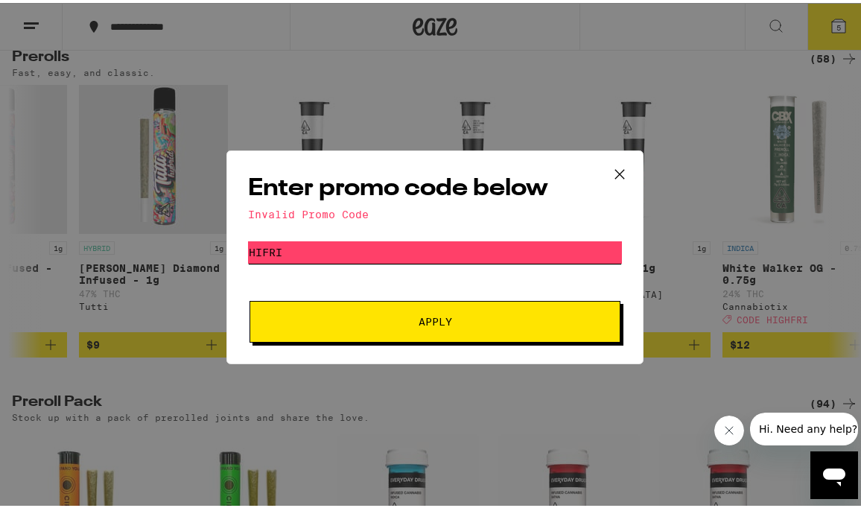
click at [257, 247] on input "hifri" at bounding box center [435, 249] width 374 height 22
type input "highfri"
click at [250, 298] on button "Apply" at bounding box center [435, 319] width 371 height 42
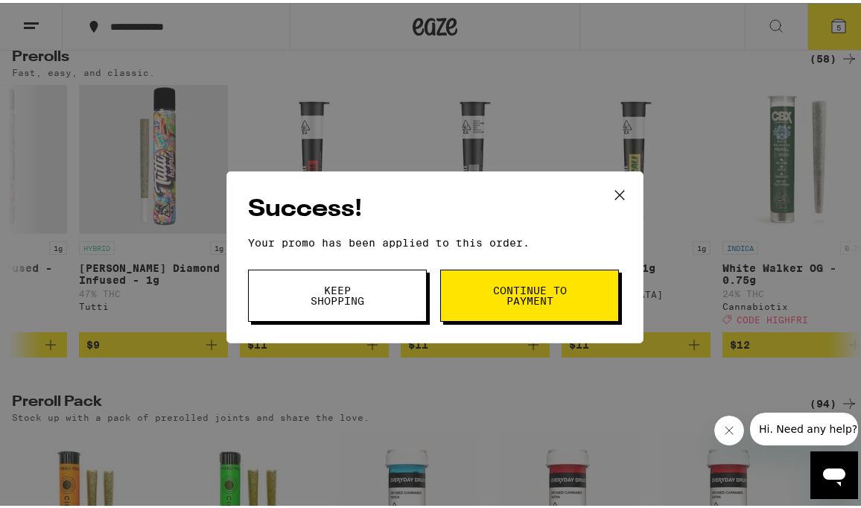
click at [349, 290] on span "Keep Shopping" at bounding box center [337, 292] width 76 height 21
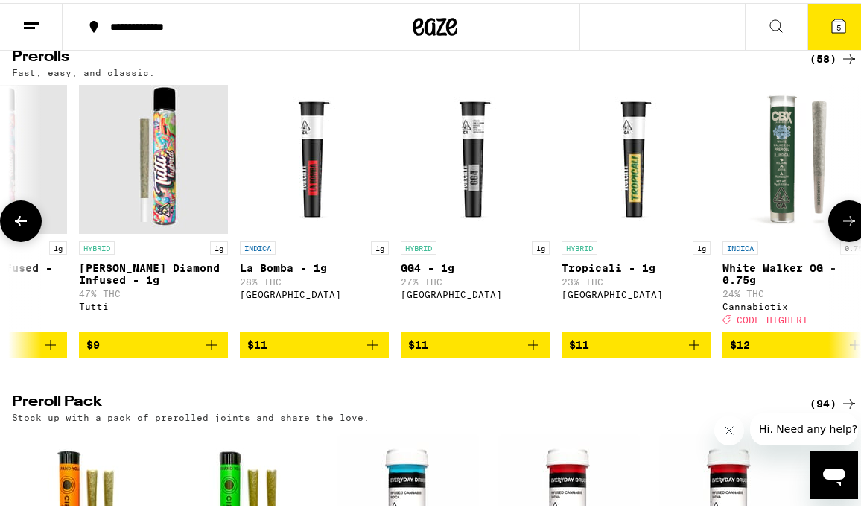
click at [20, 223] on icon at bounding box center [21, 218] width 12 height 10
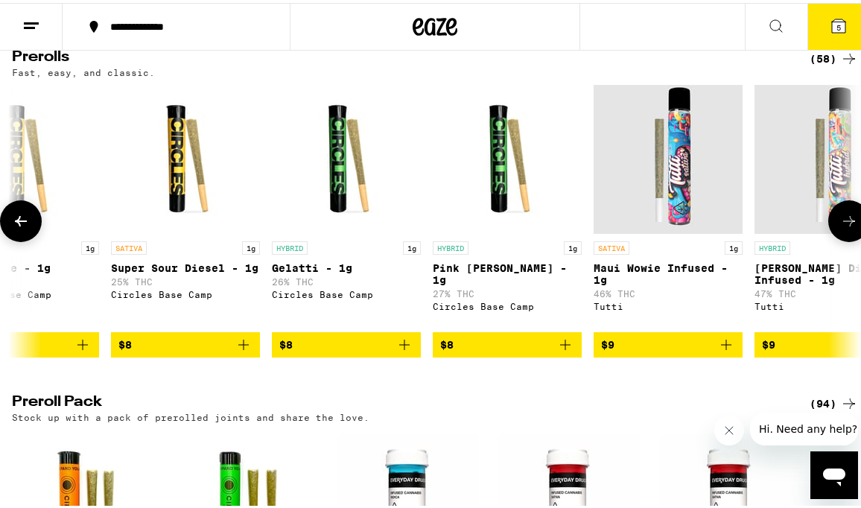
click at [20, 223] on icon at bounding box center [21, 218] width 12 height 10
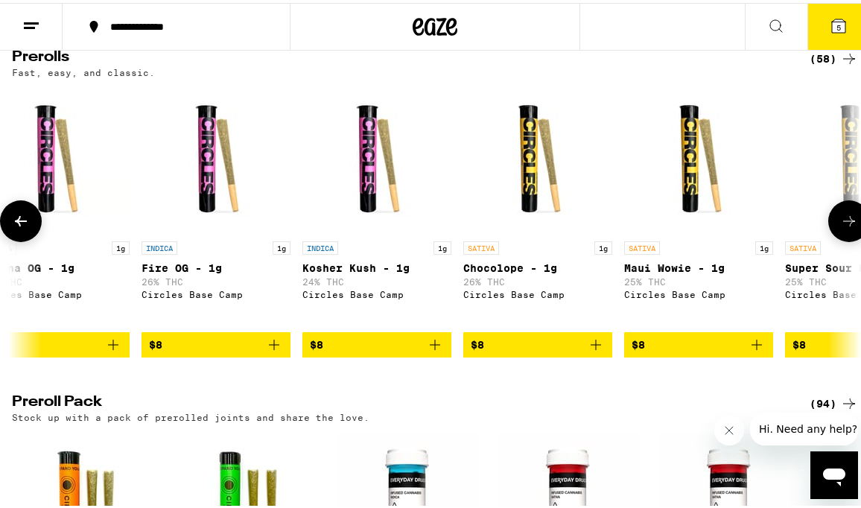
click at [20, 223] on icon at bounding box center [21, 218] width 12 height 10
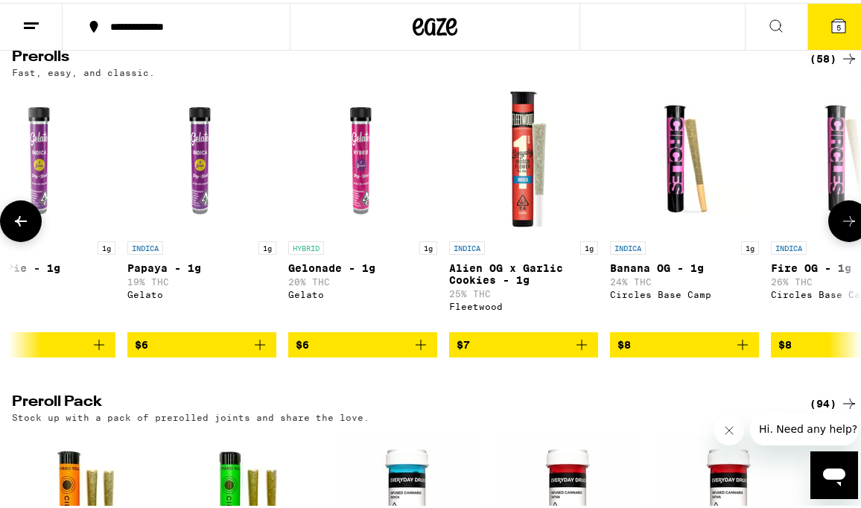
scroll to position [0, 4]
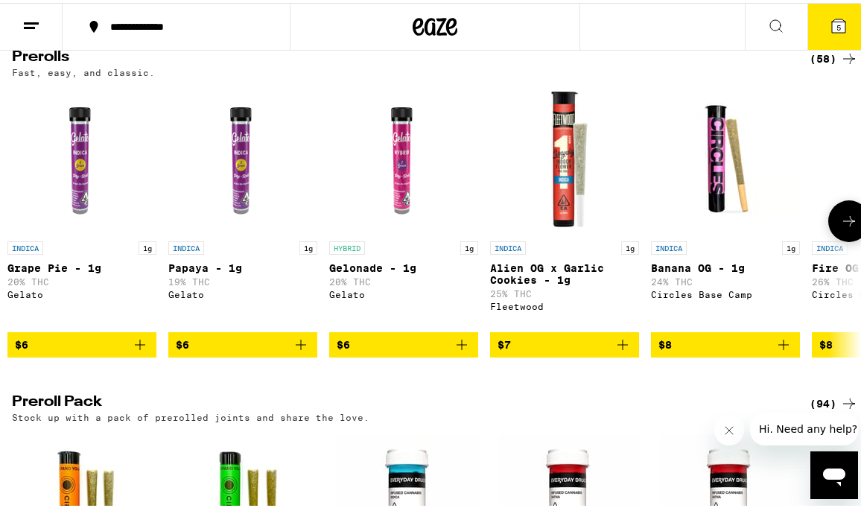
click at [21, 218] on icon at bounding box center [21, 218] width 0 height 0
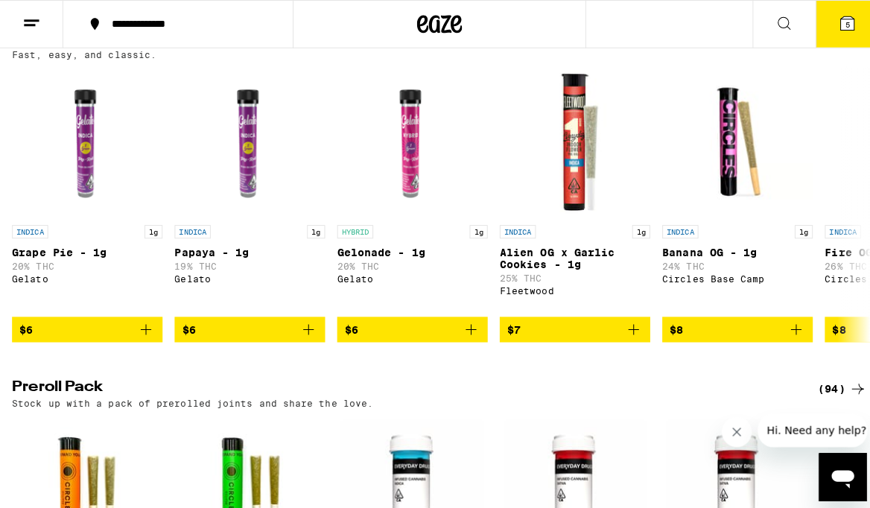
scroll to position [1126, 0]
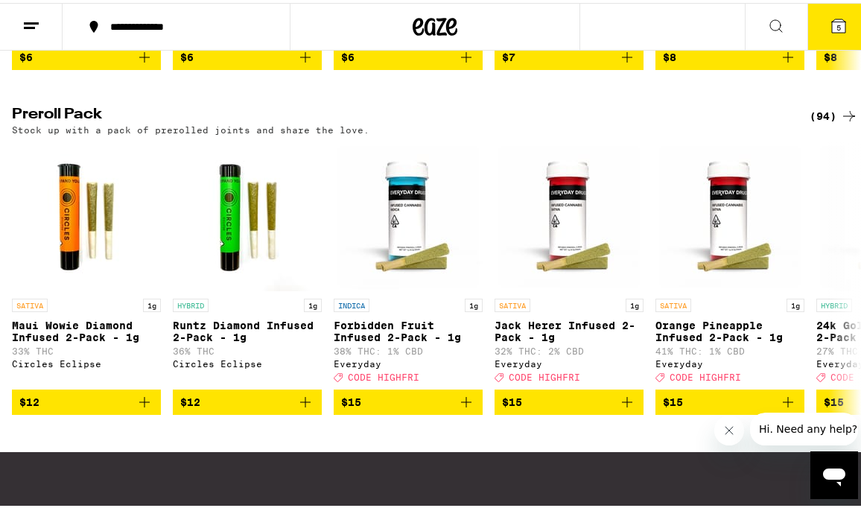
click at [786, 22] on span "5" at bounding box center [838, 24] width 4 height 9
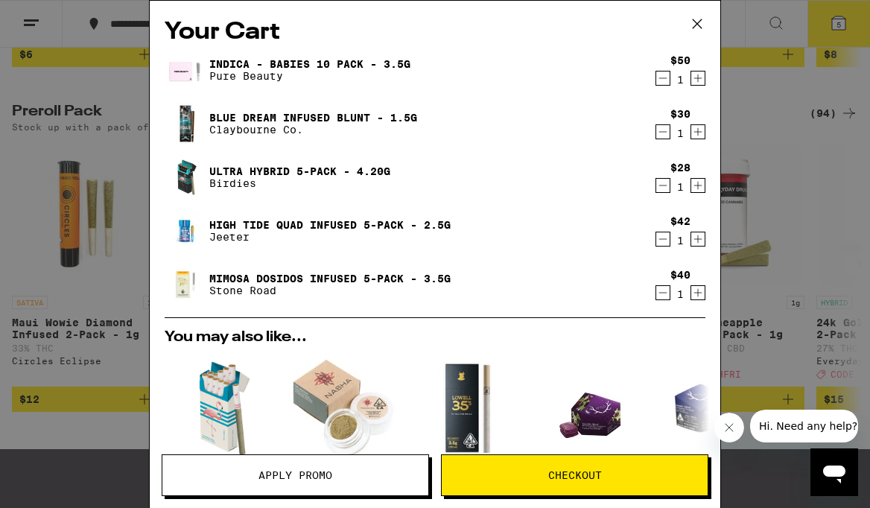
click at [659, 78] on icon "Decrement" at bounding box center [663, 78] width 8 height 0
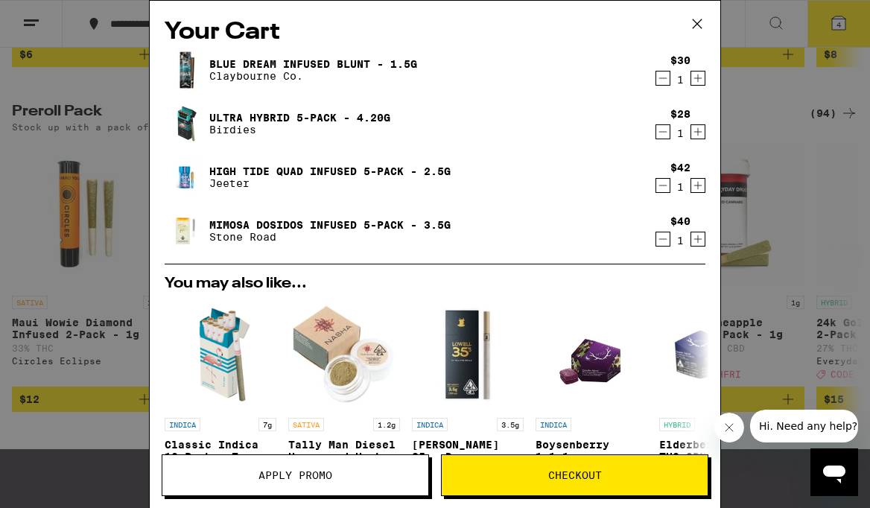
scroll to position [303, 0]
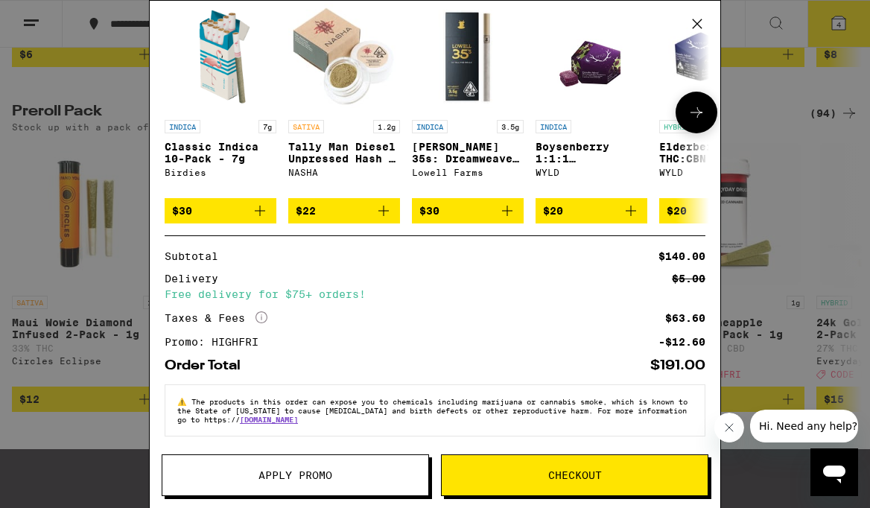
click at [696, 115] on icon at bounding box center [696, 113] width 18 height 18
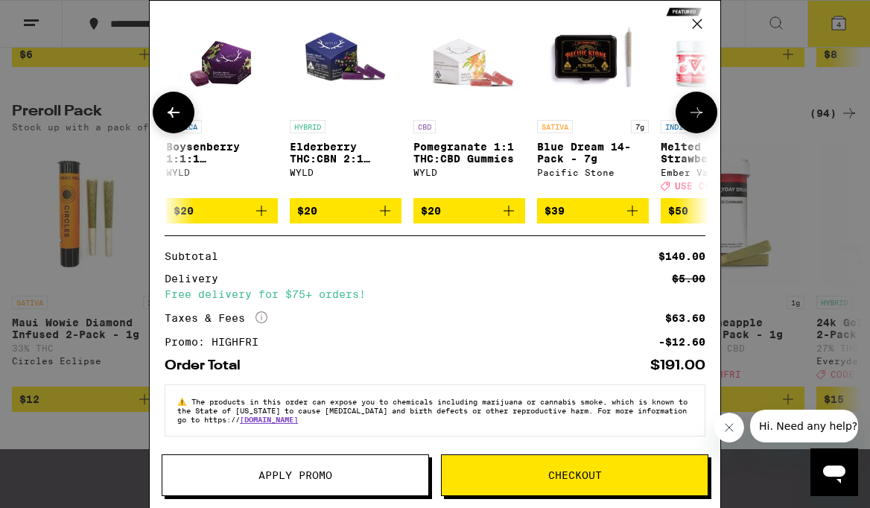
click at [696, 115] on icon at bounding box center [696, 113] width 18 height 18
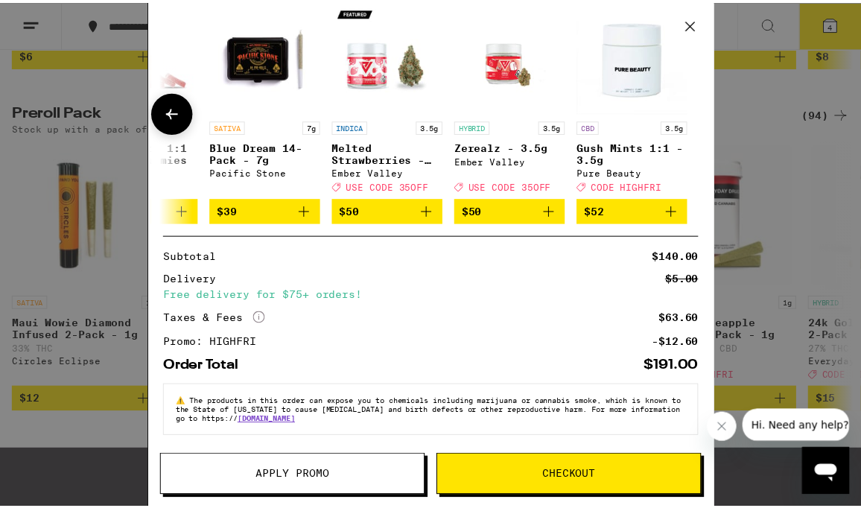
scroll to position [0, 704]
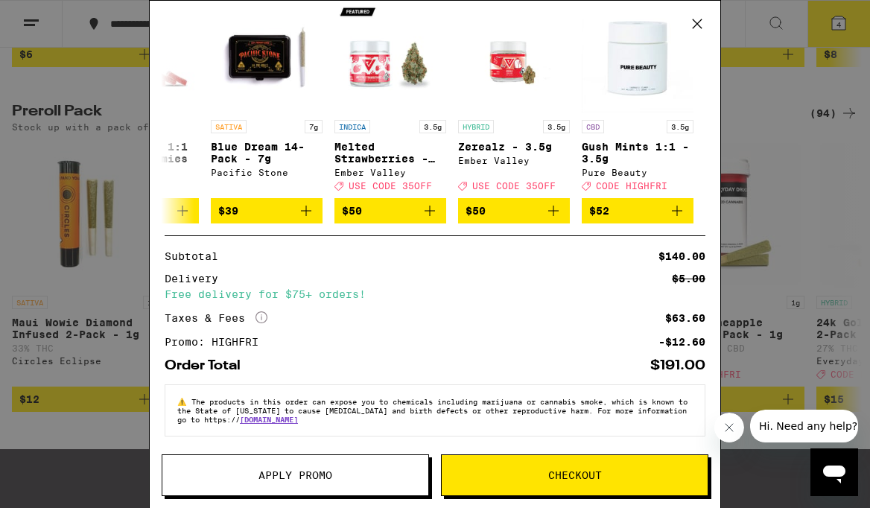
click at [308, 474] on span "Apply Promo" at bounding box center [295, 475] width 74 height 10
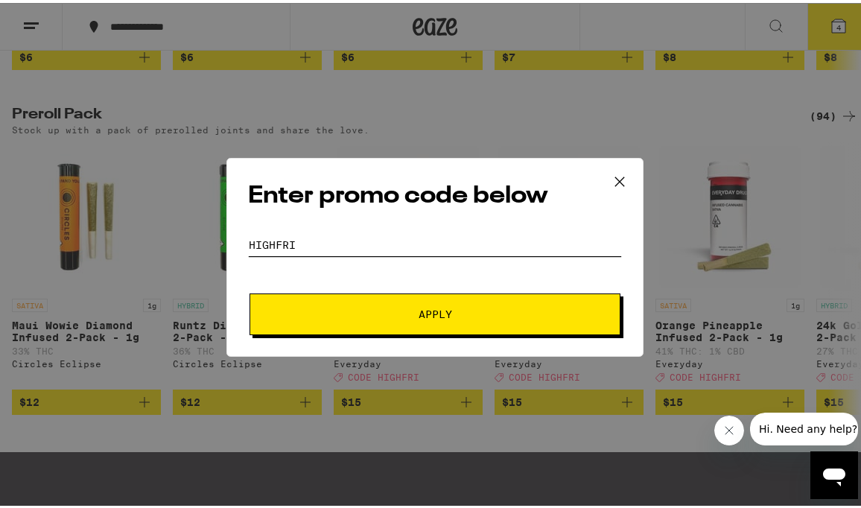
click at [302, 243] on input "highfri" at bounding box center [435, 242] width 374 height 22
click at [301, 242] on input "highfri" at bounding box center [435, 242] width 374 height 22
type input "350ff"
click at [250, 290] on button "Apply" at bounding box center [435, 311] width 371 height 42
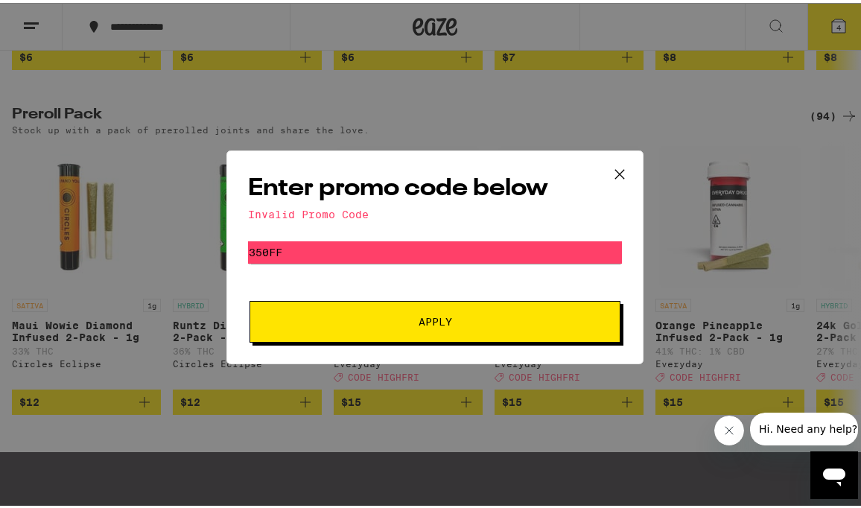
click at [615, 168] on icon at bounding box center [619, 170] width 9 height 9
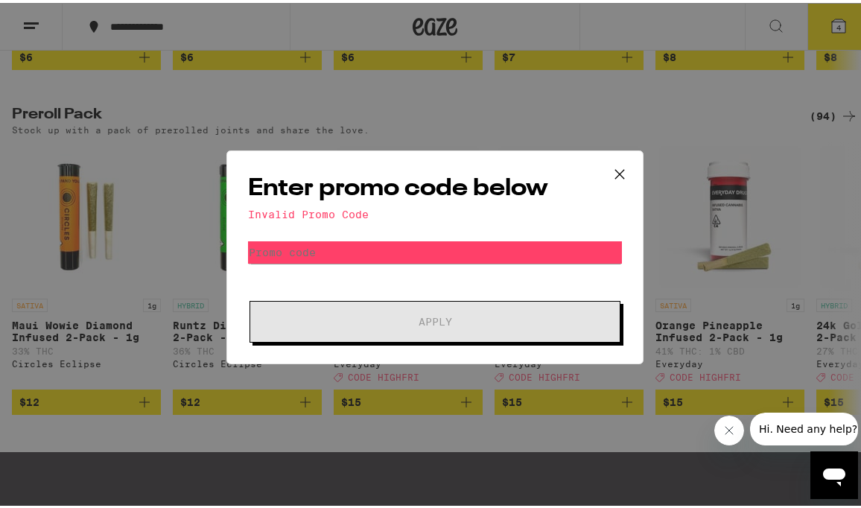
click at [615, 168] on icon at bounding box center [619, 170] width 9 height 9
click at [618, 171] on icon at bounding box center [619, 171] width 22 height 22
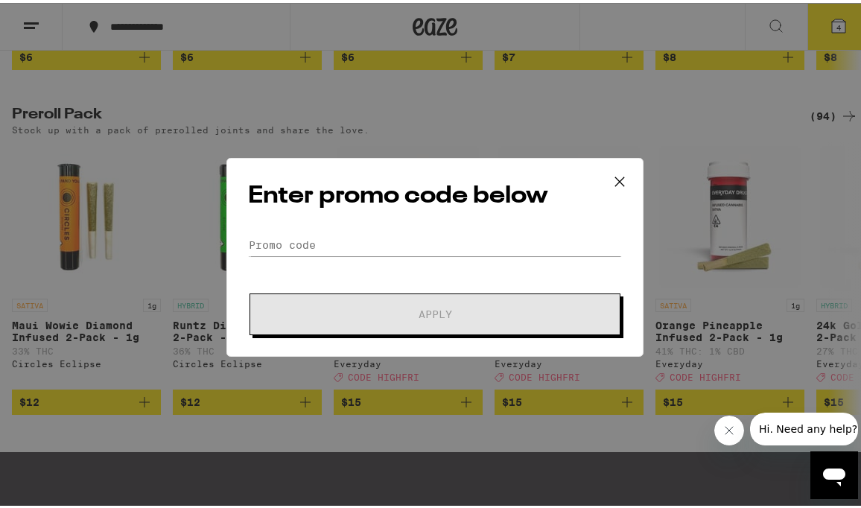
click at [616, 174] on icon at bounding box center [619, 179] width 22 height 22
click at [614, 180] on icon at bounding box center [619, 179] width 22 height 22
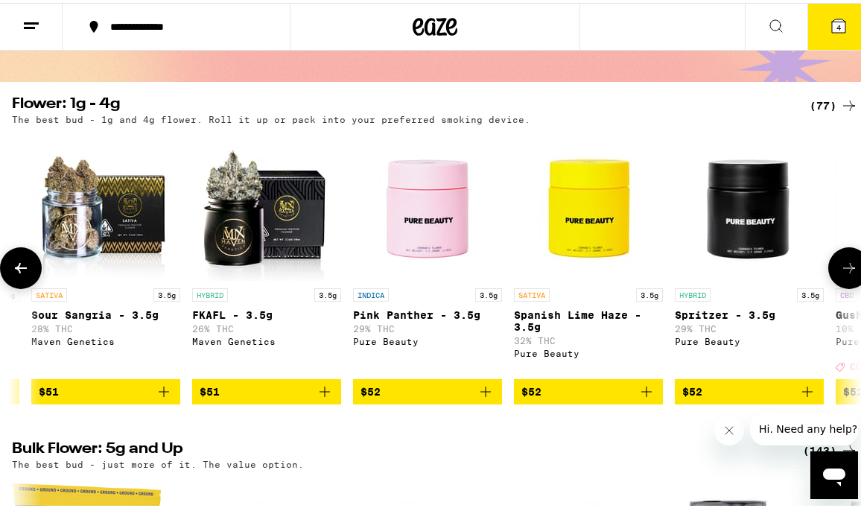
scroll to position [175, 0]
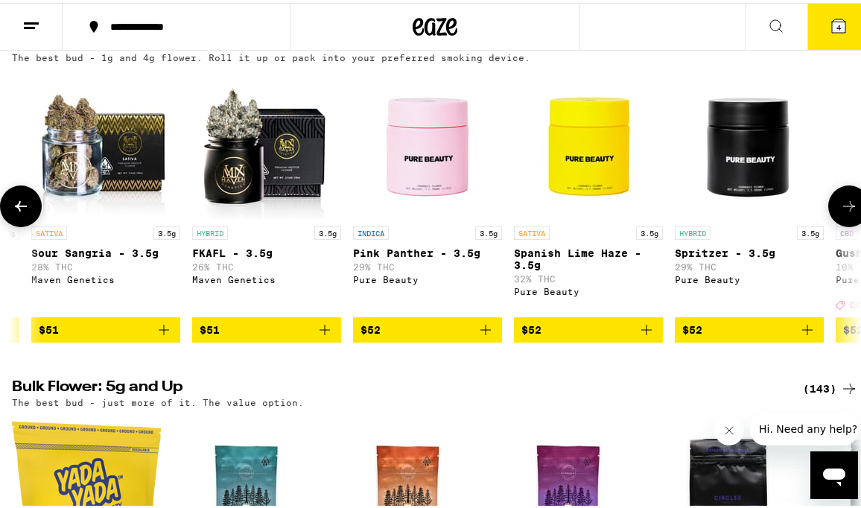
click at [786, 210] on icon at bounding box center [849, 203] width 18 height 18
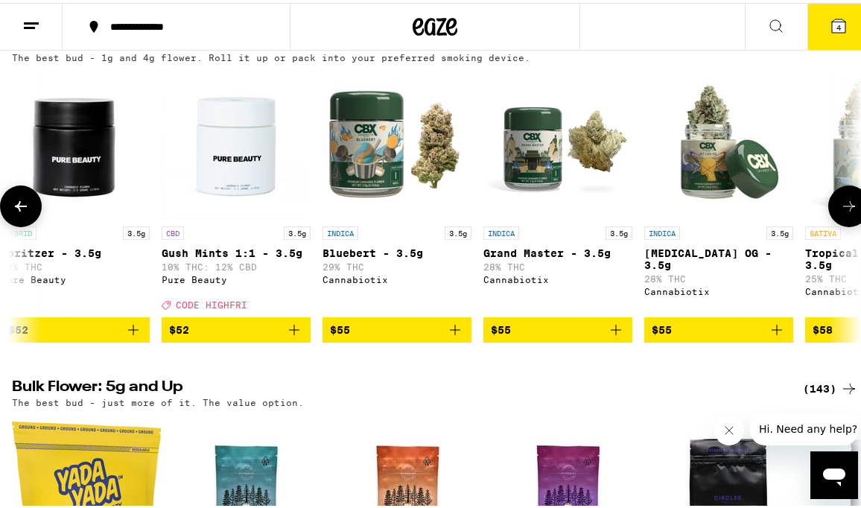
scroll to position [0, 9825]
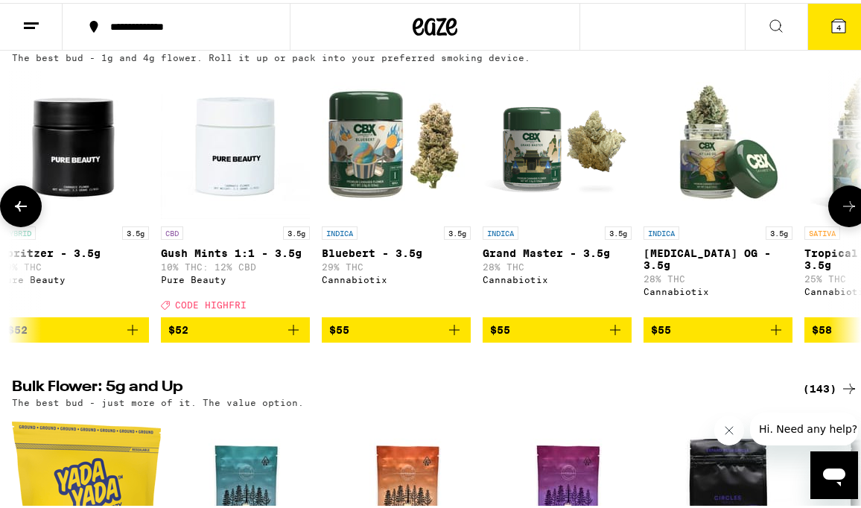
click at [786, 210] on icon at bounding box center [849, 203] width 18 height 18
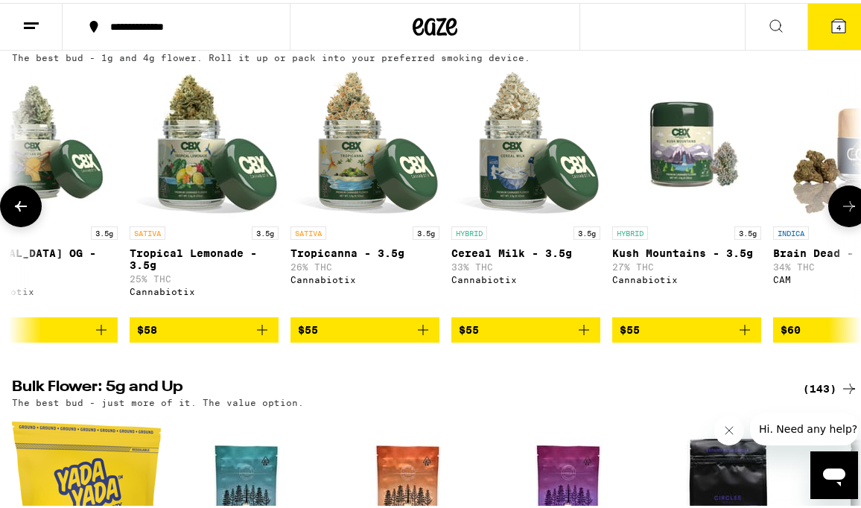
click at [786, 210] on icon at bounding box center [849, 203] width 18 height 18
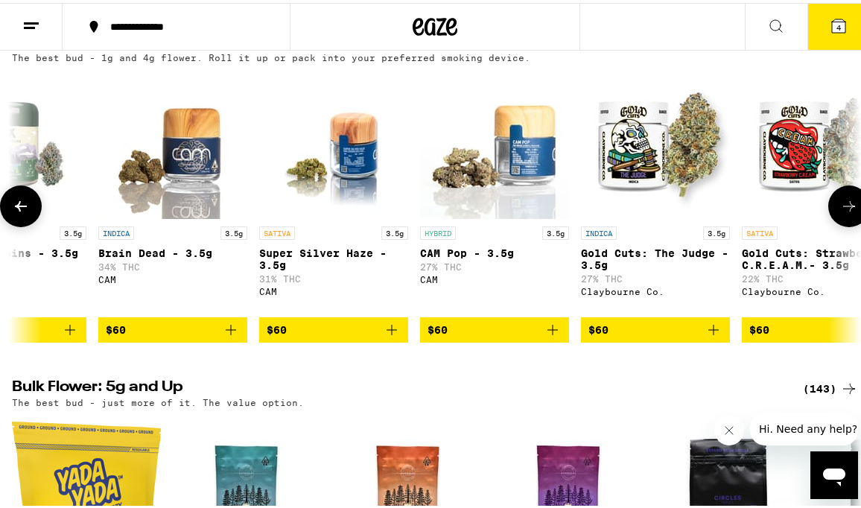
click at [786, 210] on icon at bounding box center [849, 203] width 18 height 18
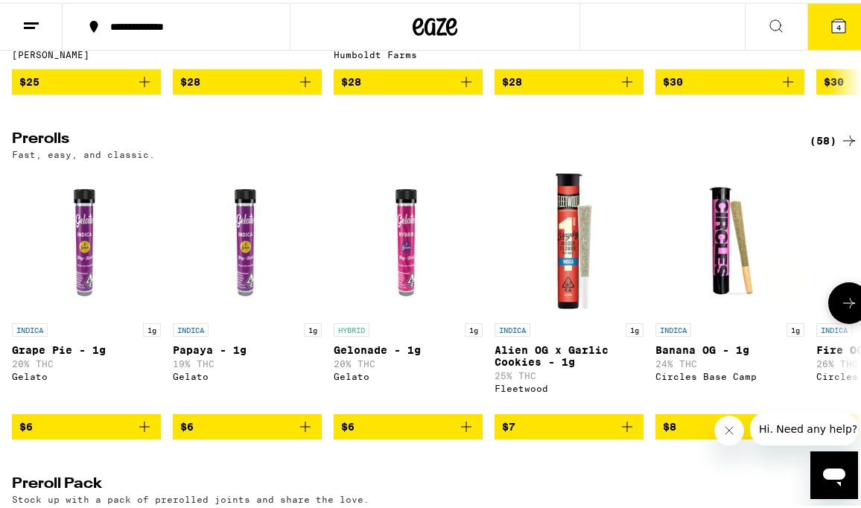
scroll to position [900, 0]
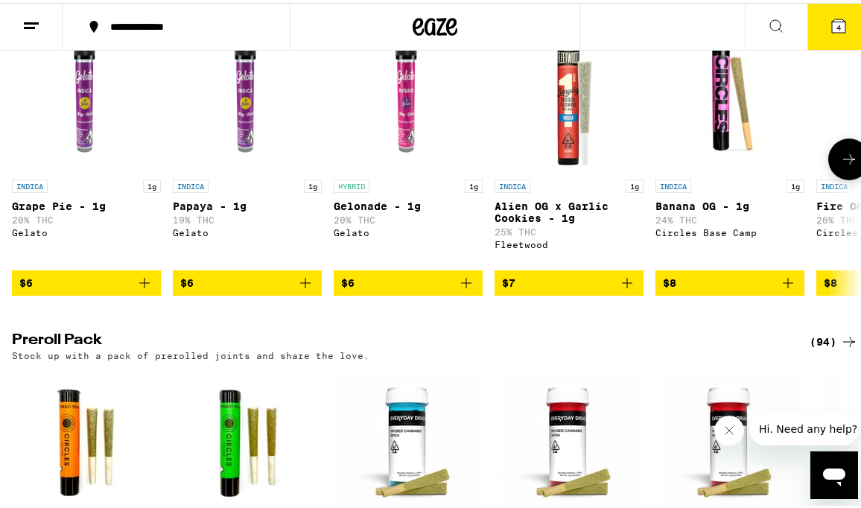
click at [786, 165] on icon at bounding box center [849, 156] width 18 height 18
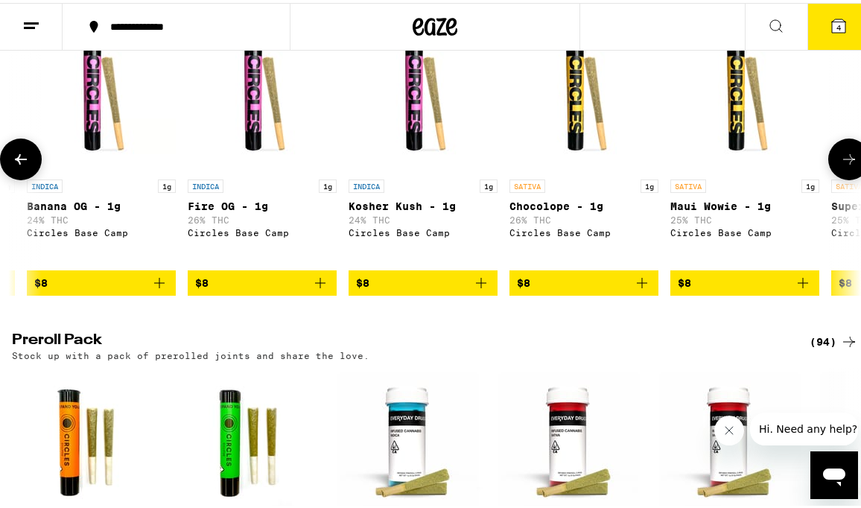
click at [786, 165] on icon at bounding box center [849, 156] width 18 height 18
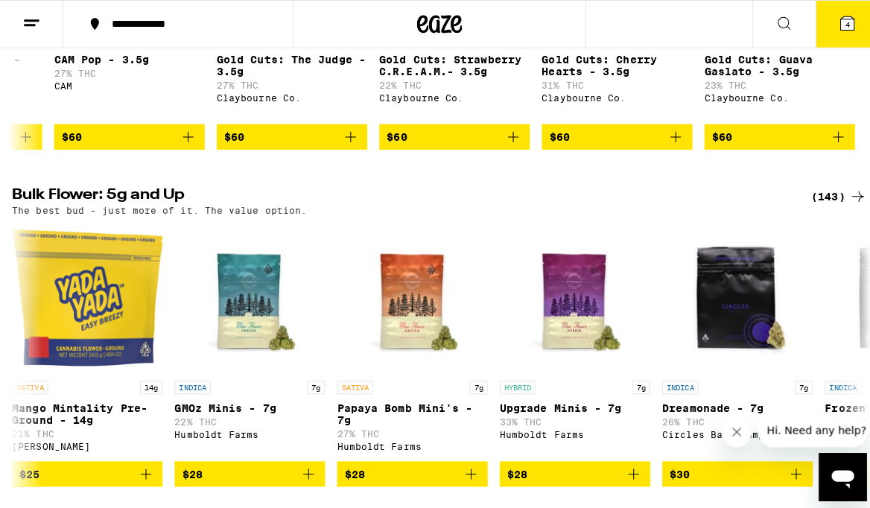
scroll to position [0, 0]
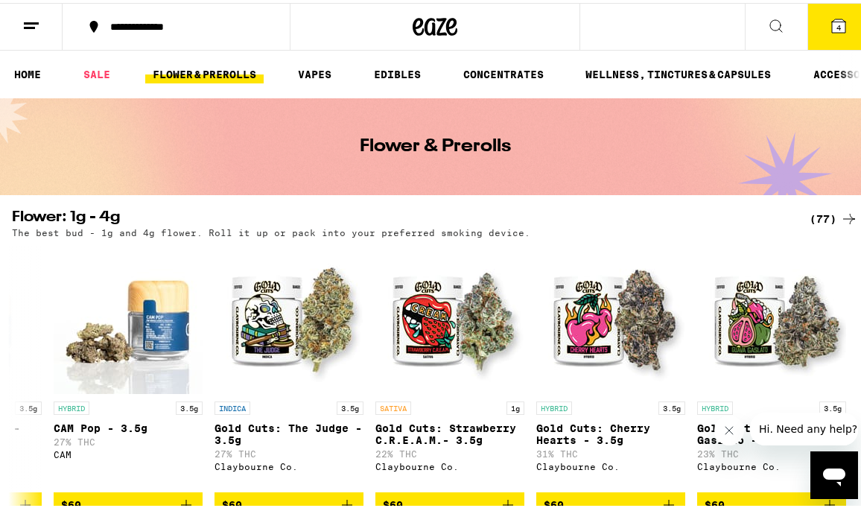
click at [786, 27] on icon at bounding box center [838, 22] width 13 height 13
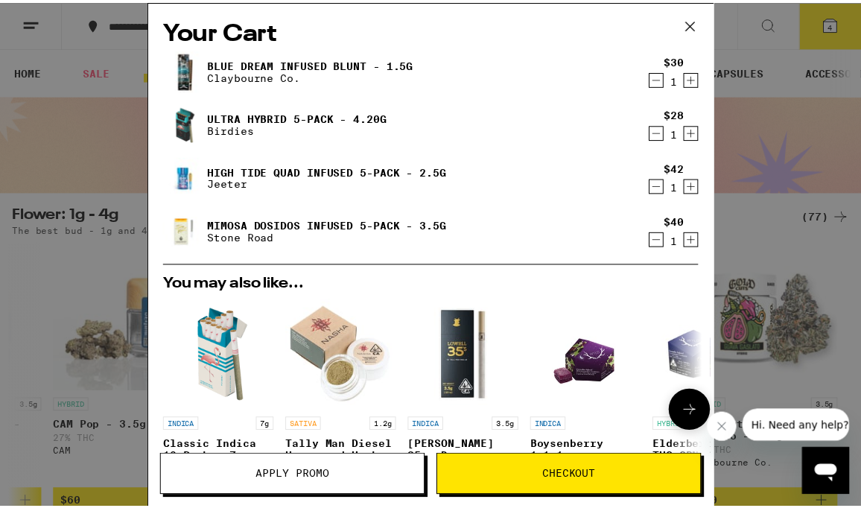
scroll to position [285, 0]
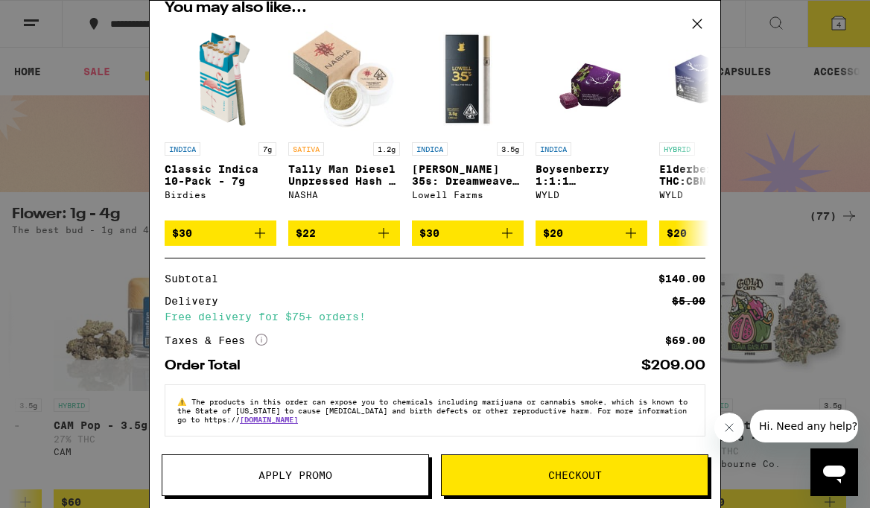
click at [293, 472] on span "Apply Promo" at bounding box center [295, 475] width 74 height 10
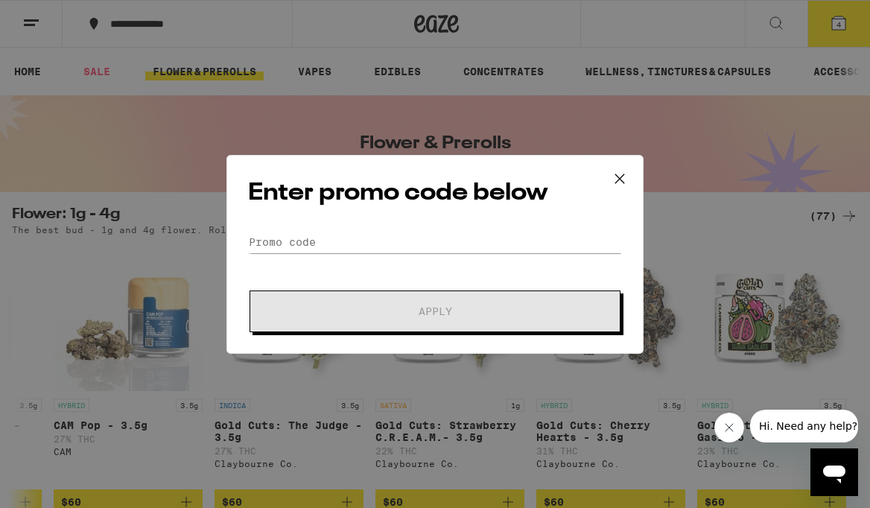
click at [323, 241] on input "Promo Code" at bounding box center [435, 242] width 374 height 22
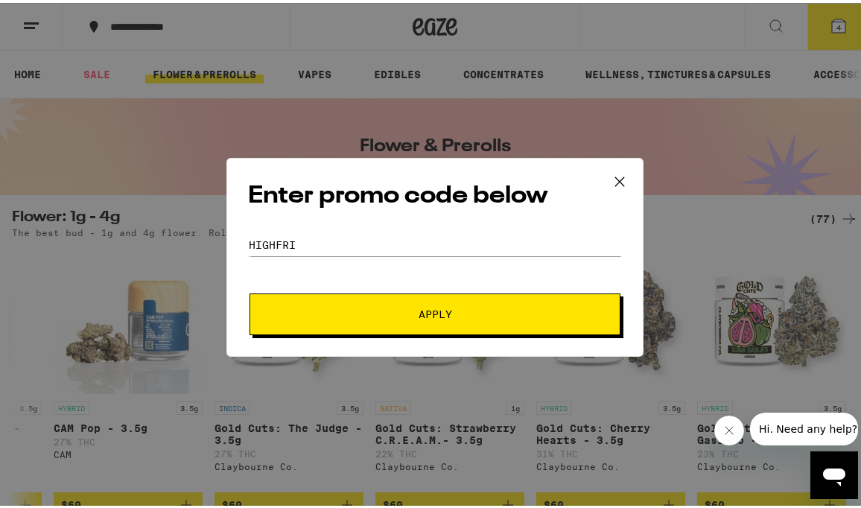
type input "highfri"
click at [250, 290] on button "Apply" at bounding box center [435, 311] width 371 height 42
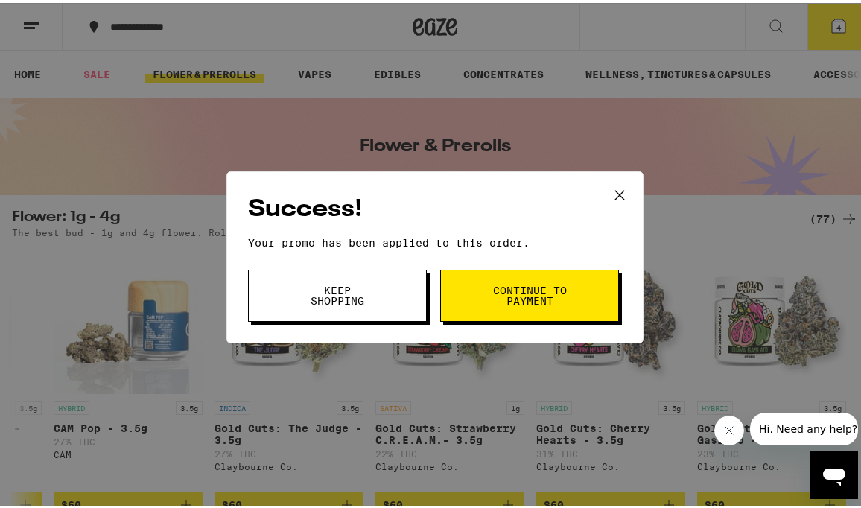
click at [492, 293] on span "Continue to payment" at bounding box center [530, 292] width 76 height 21
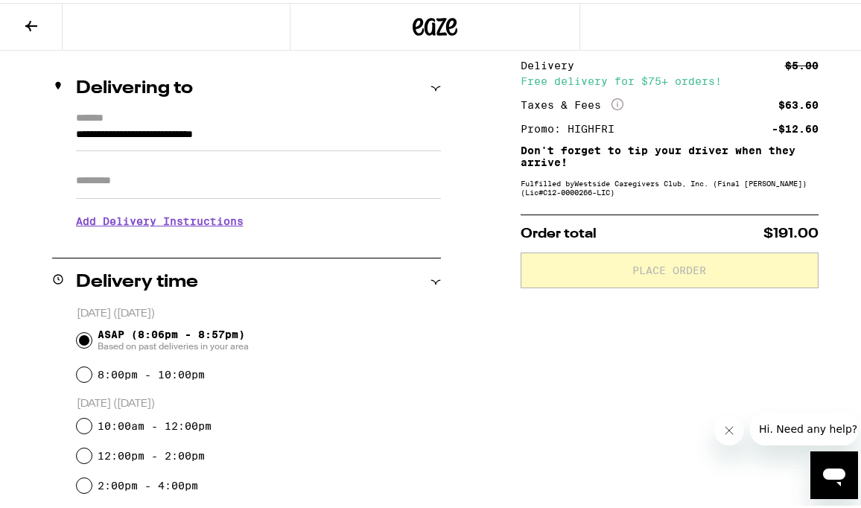
scroll to position [191, 0]
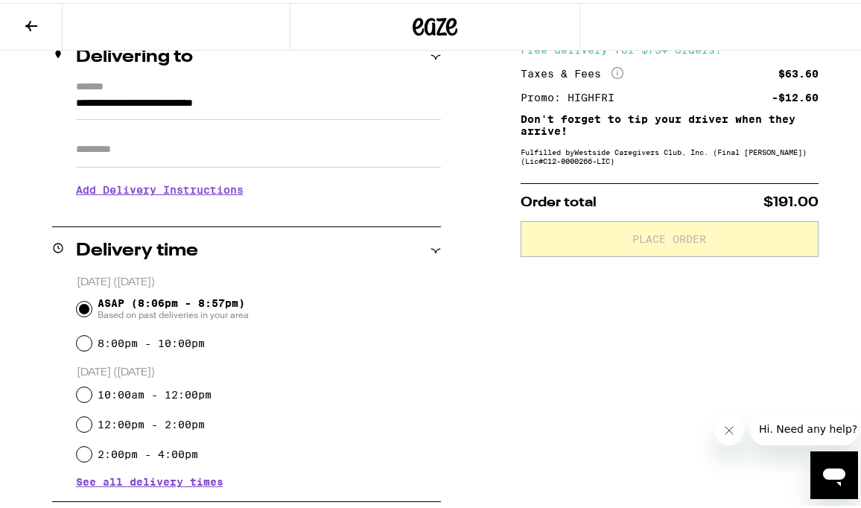
click at [250, 100] on input "**********" at bounding box center [258, 104] width 365 height 25
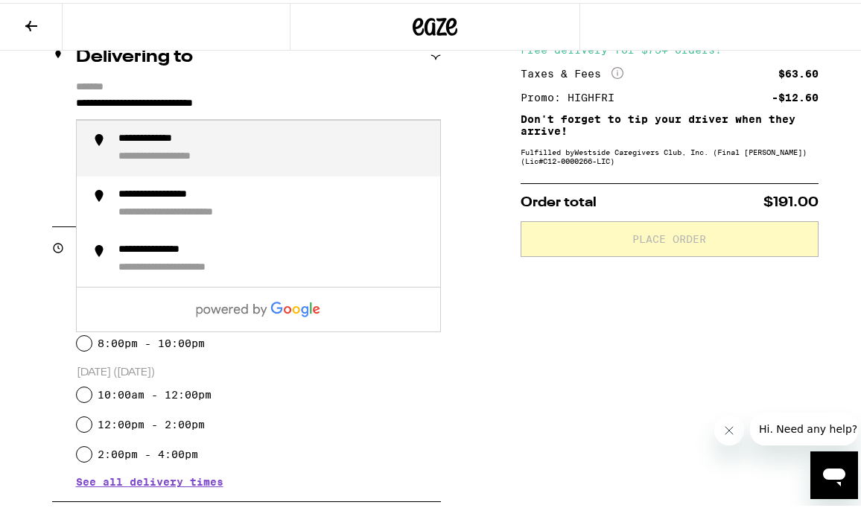
click at [212, 150] on div "**********" at bounding box center [182, 153] width 128 height 13
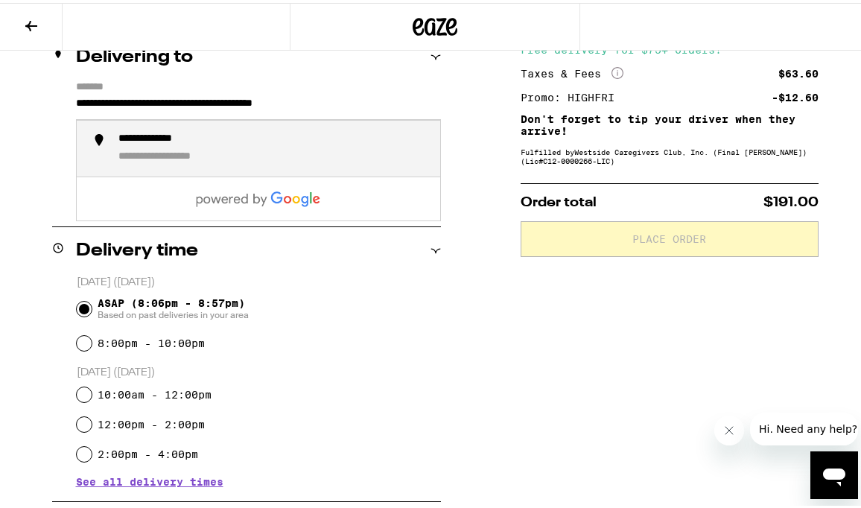
drag, startPoint x: 237, startPoint y: 100, endPoint x: 314, endPoint y: 101, distance: 77.5
click at [314, 101] on input "**********" at bounding box center [258, 104] width 365 height 25
type input "**********"
click at [317, 133] on div "**********" at bounding box center [273, 145] width 310 height 31
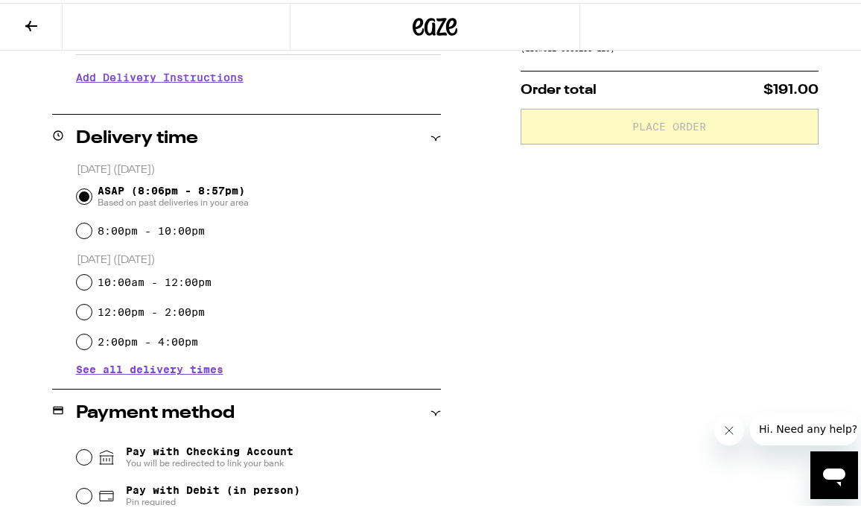
scroll to position [531, 0]
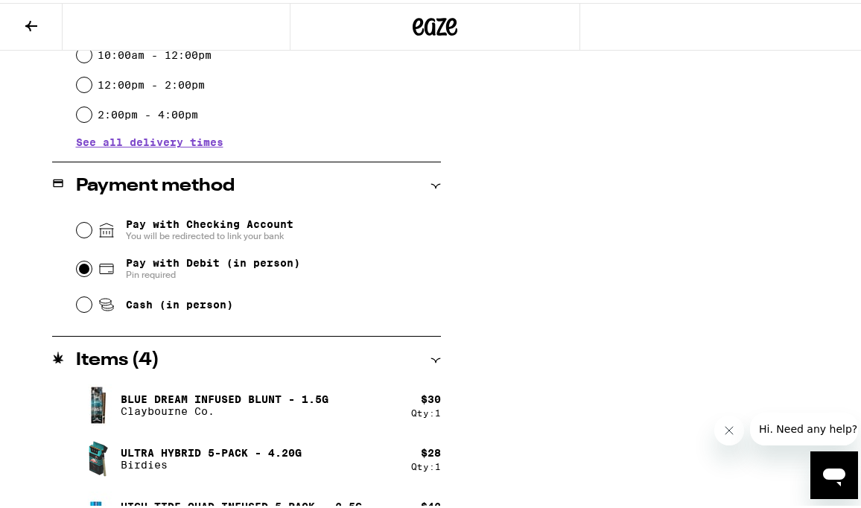
click at [83, 269] on input "Pay with Debit (in person) Pin required" at bounding box center [84, 265] width 15 height 15
radio input "true"
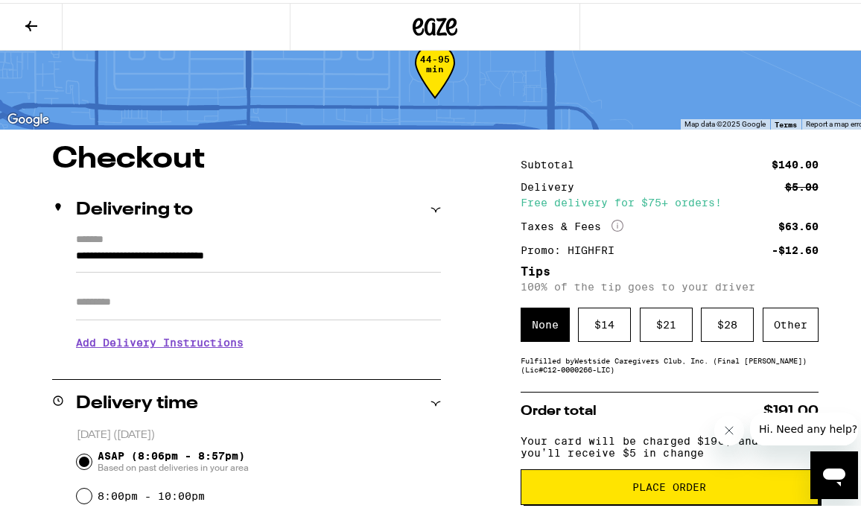
scroll to position [80, 0]
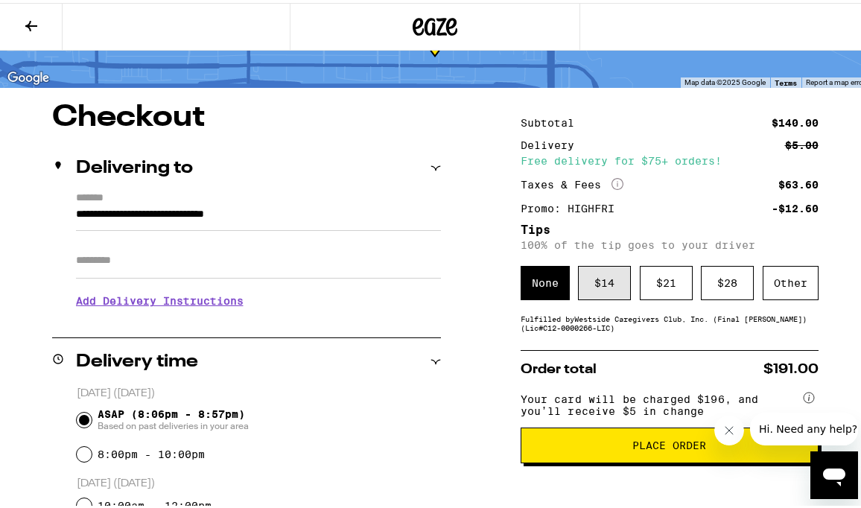
click at [599, 287] on div "$ 14" at bounding box center [604, 280] width 53 height 34
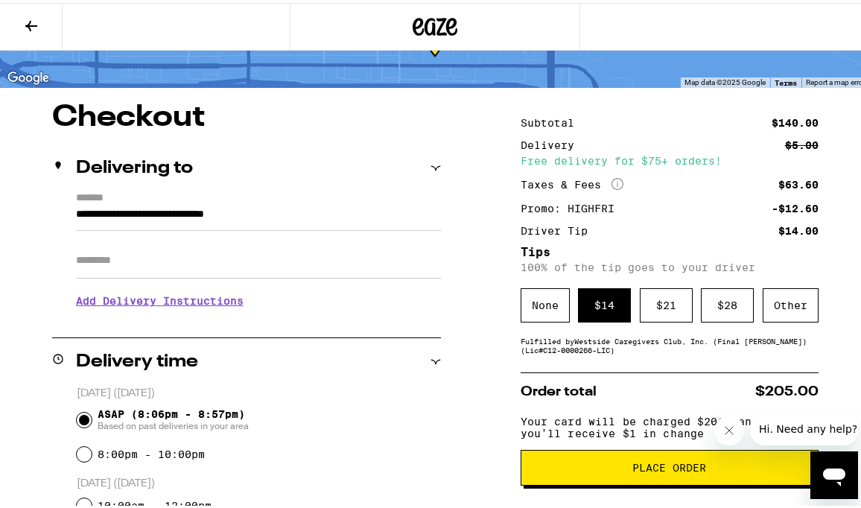
scroll to position [331, 0]
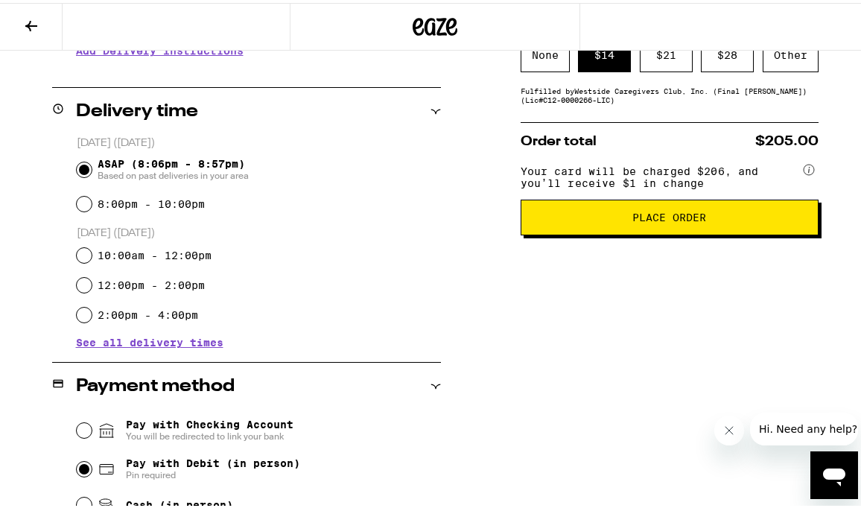
click at [590, 220] on span "Place Order" at bounding box center [669, 214] width 273 height 10
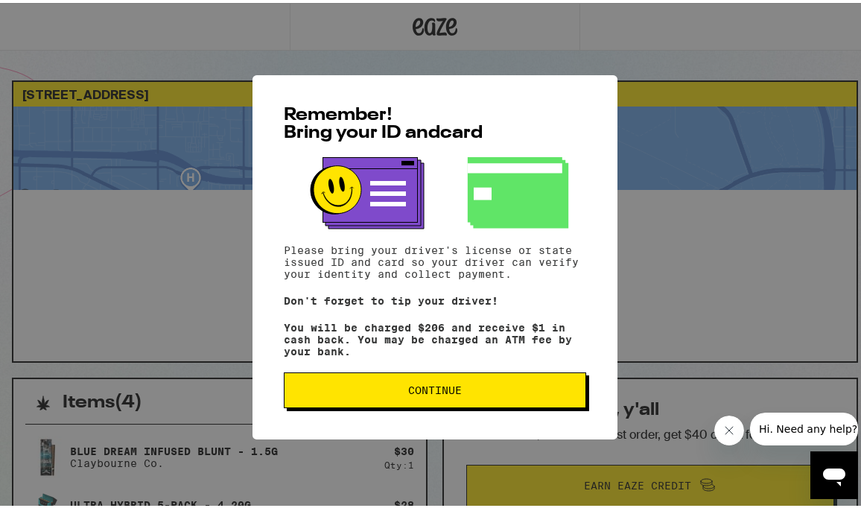
click at [419, 392] on span "Continue" at bounding box center [435, 387] width 54 height 10
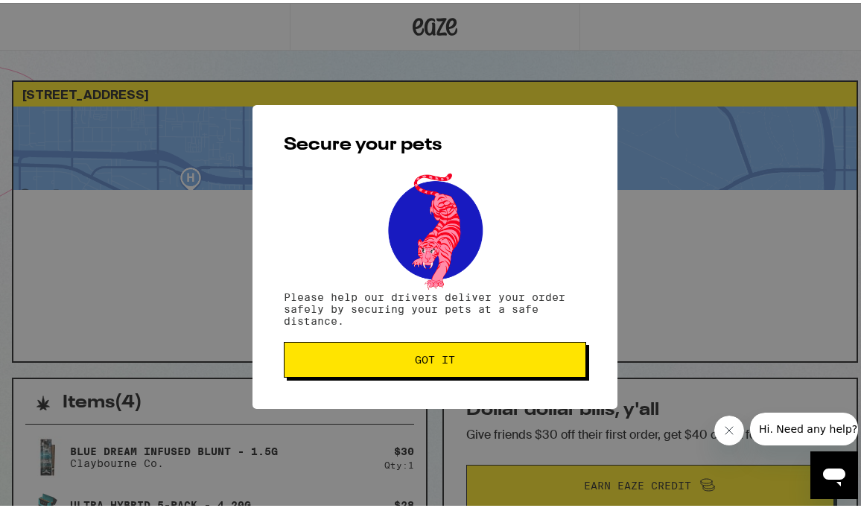
click at [481, 360] on span "Got it" at bounding box center [434, 357] width 277 height 10
